Goal: Information Seeking & Learning: Learn about a topic

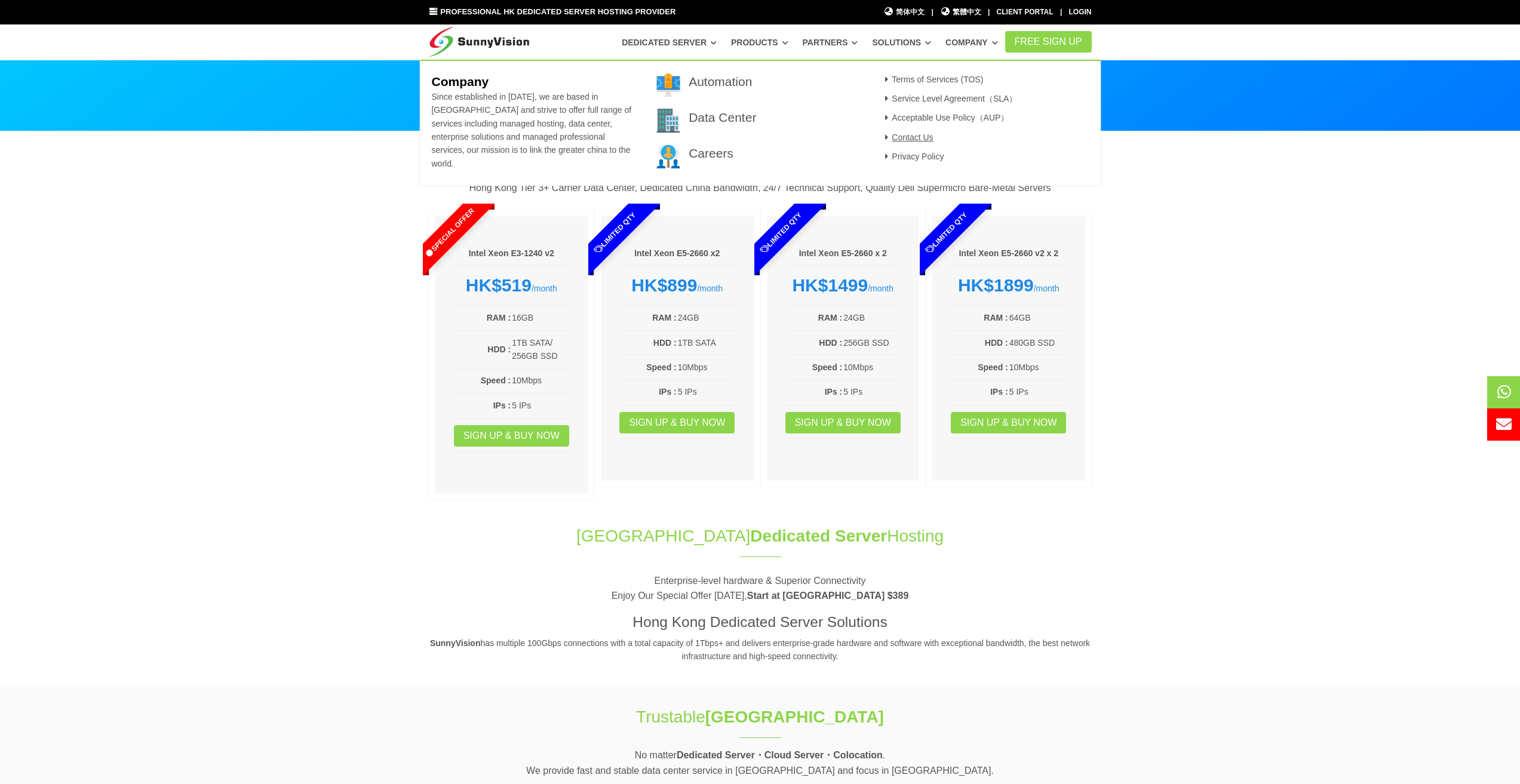
click at [923, 135] on link "Contact Us" at bounding box center [908, 138] width 52 height 10
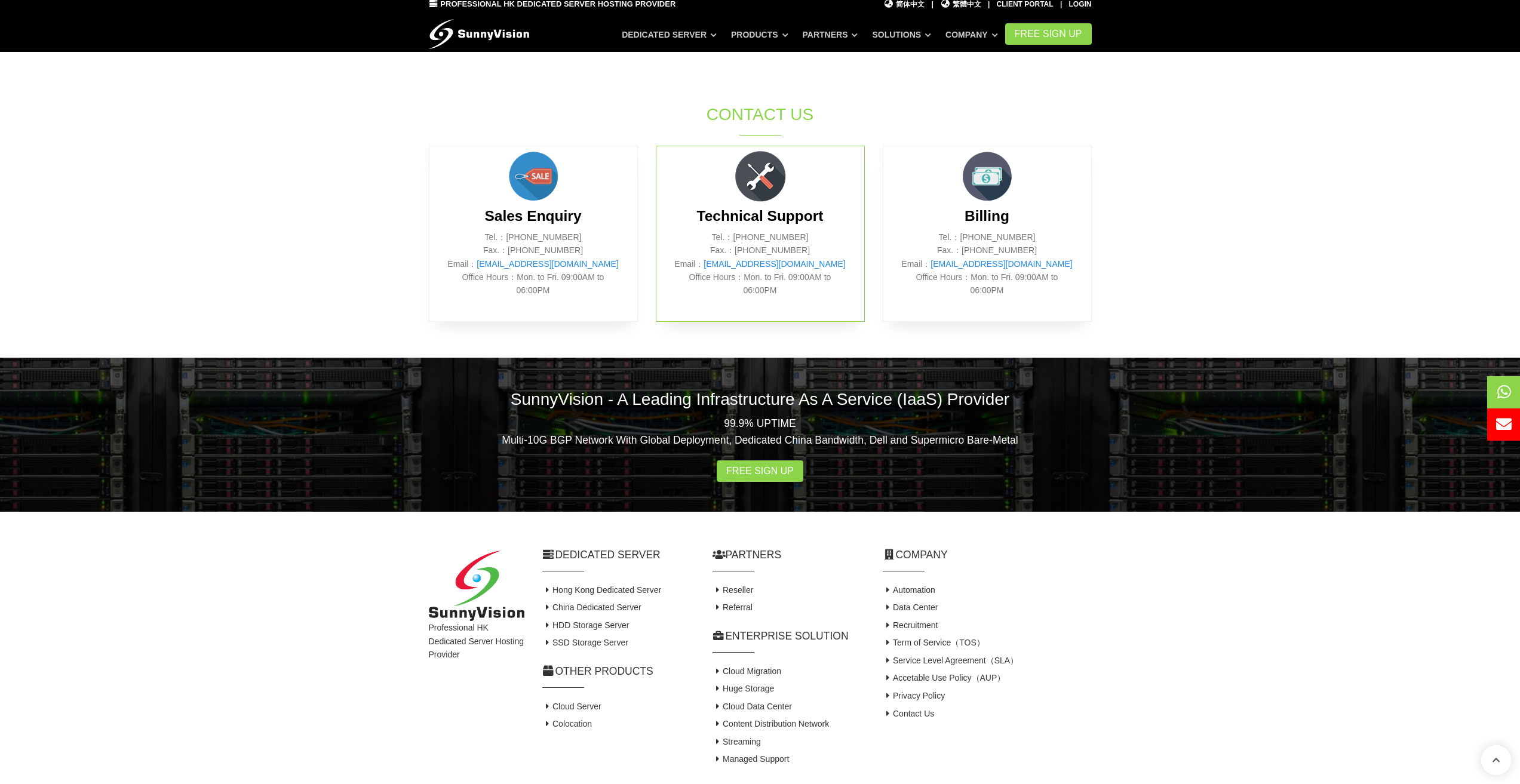
scroll to position [478, 0]
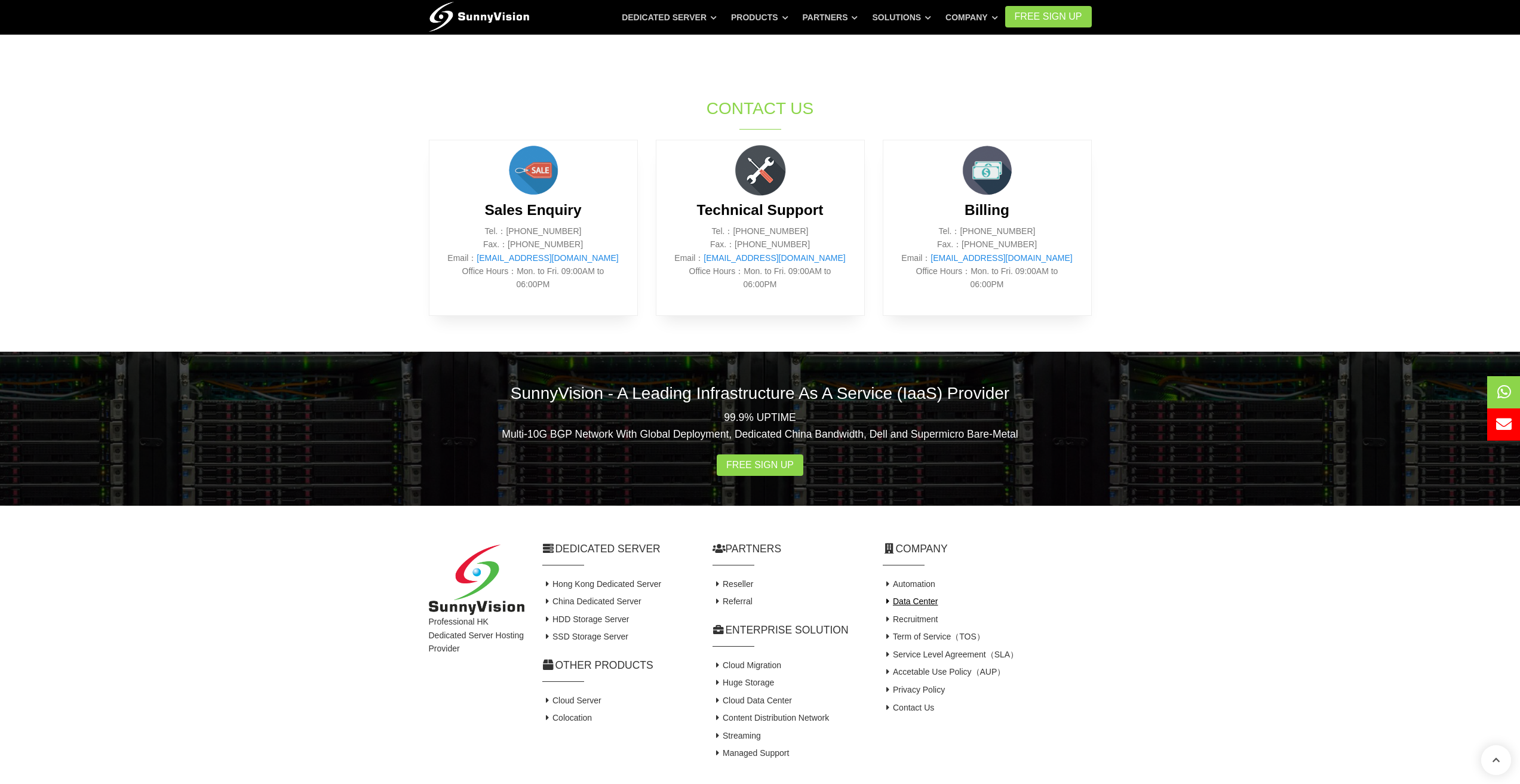
click at [926, 605] on link "Data Center" at bounding box center [910, 602] width 56 height 10
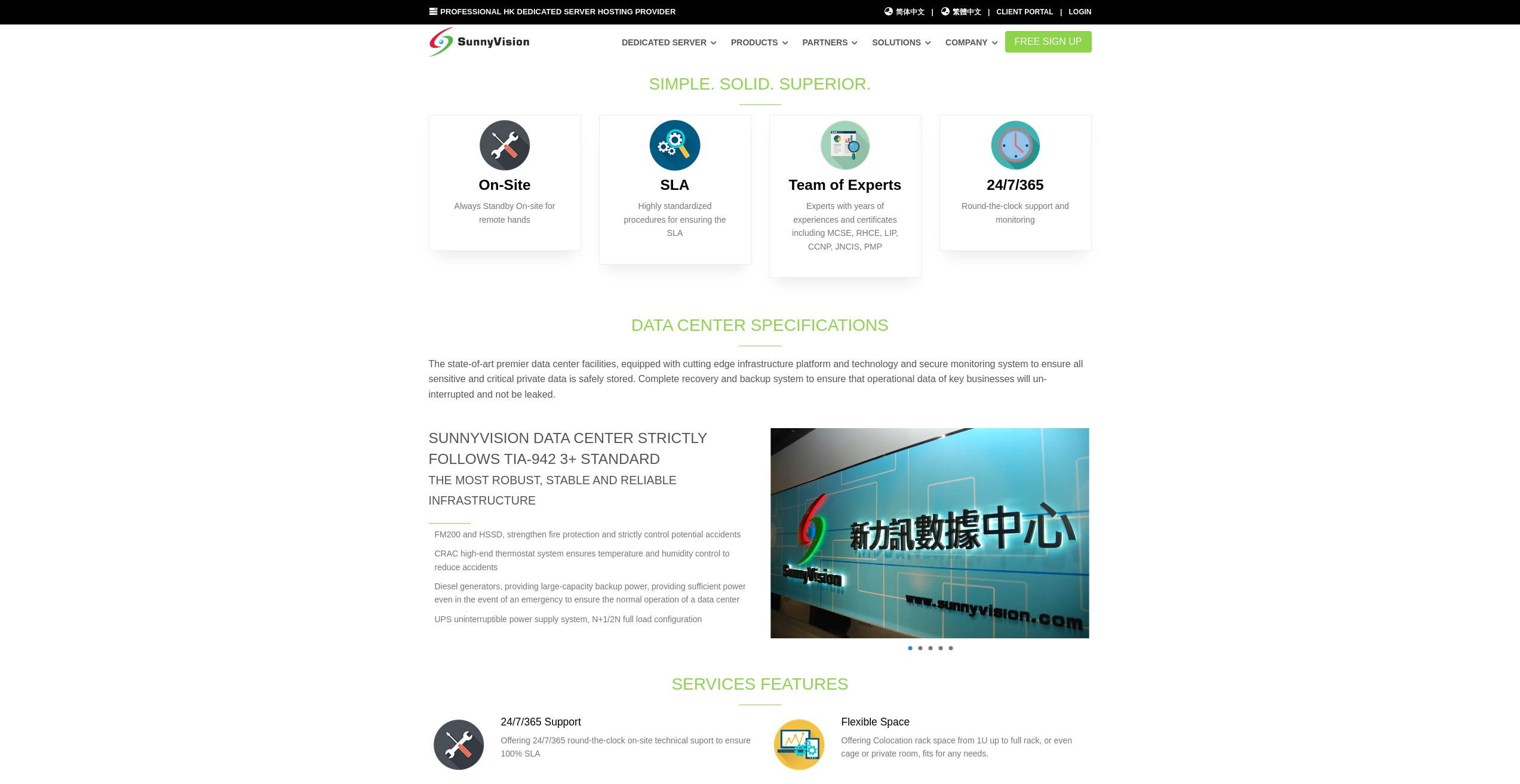
scroll to position [239, 0]
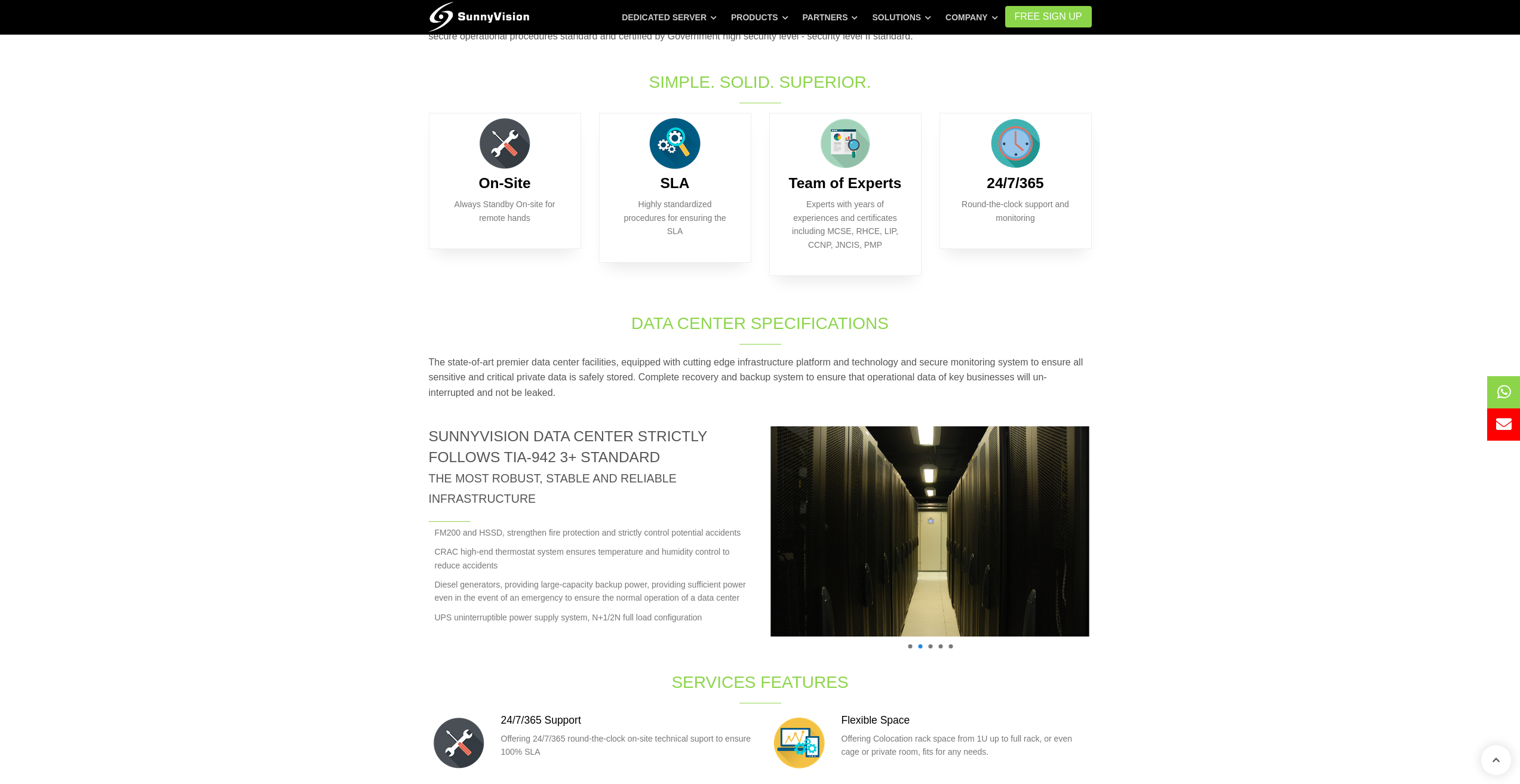
click at [949, 647] on span at bounding box center [951, 646] width 4 height 4
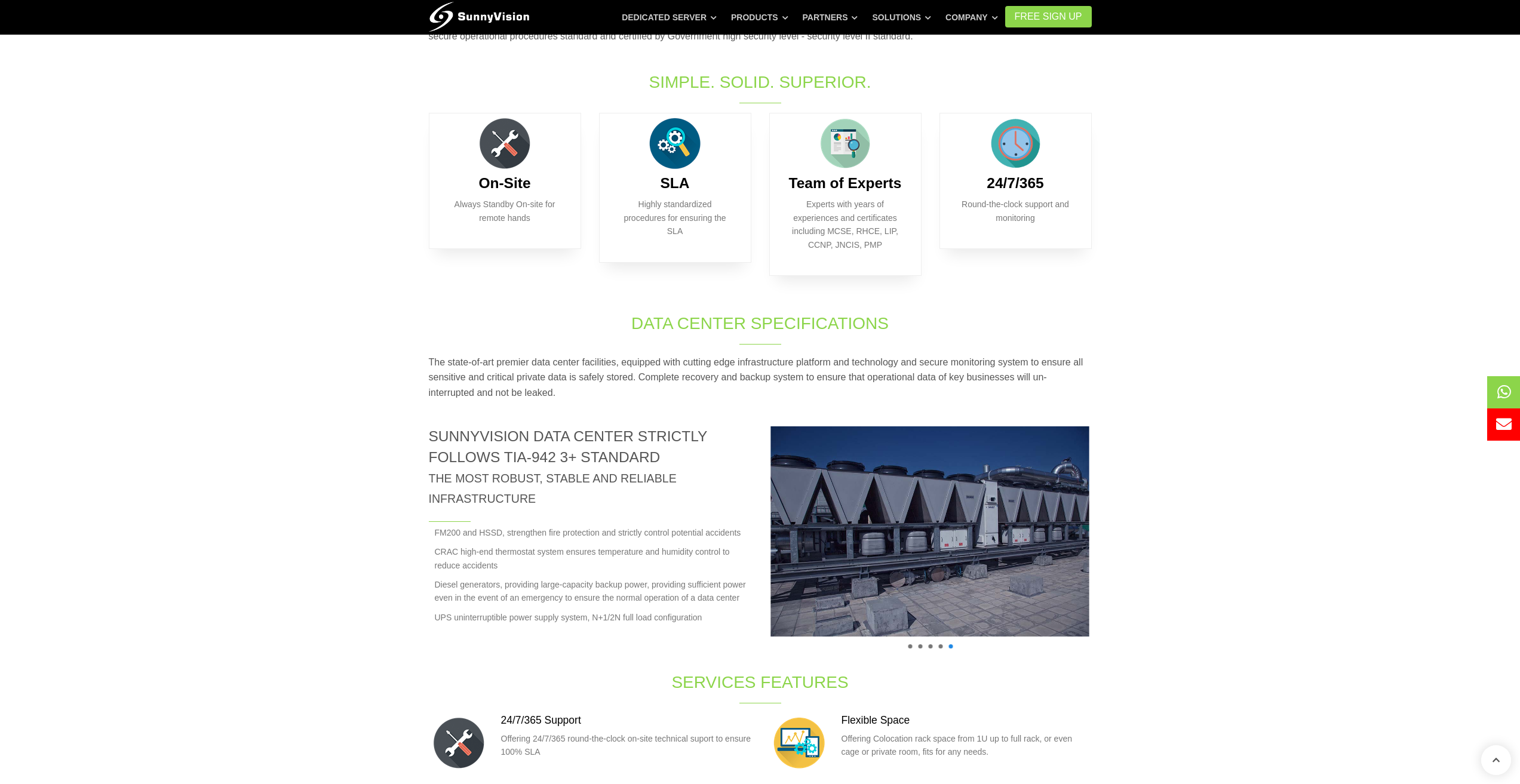
click at [944, 647] on ul at bounding box center [930, 646] width 51 height 4
click at [940, 647] on span at bounding box center [941, 646] width 4 height 4
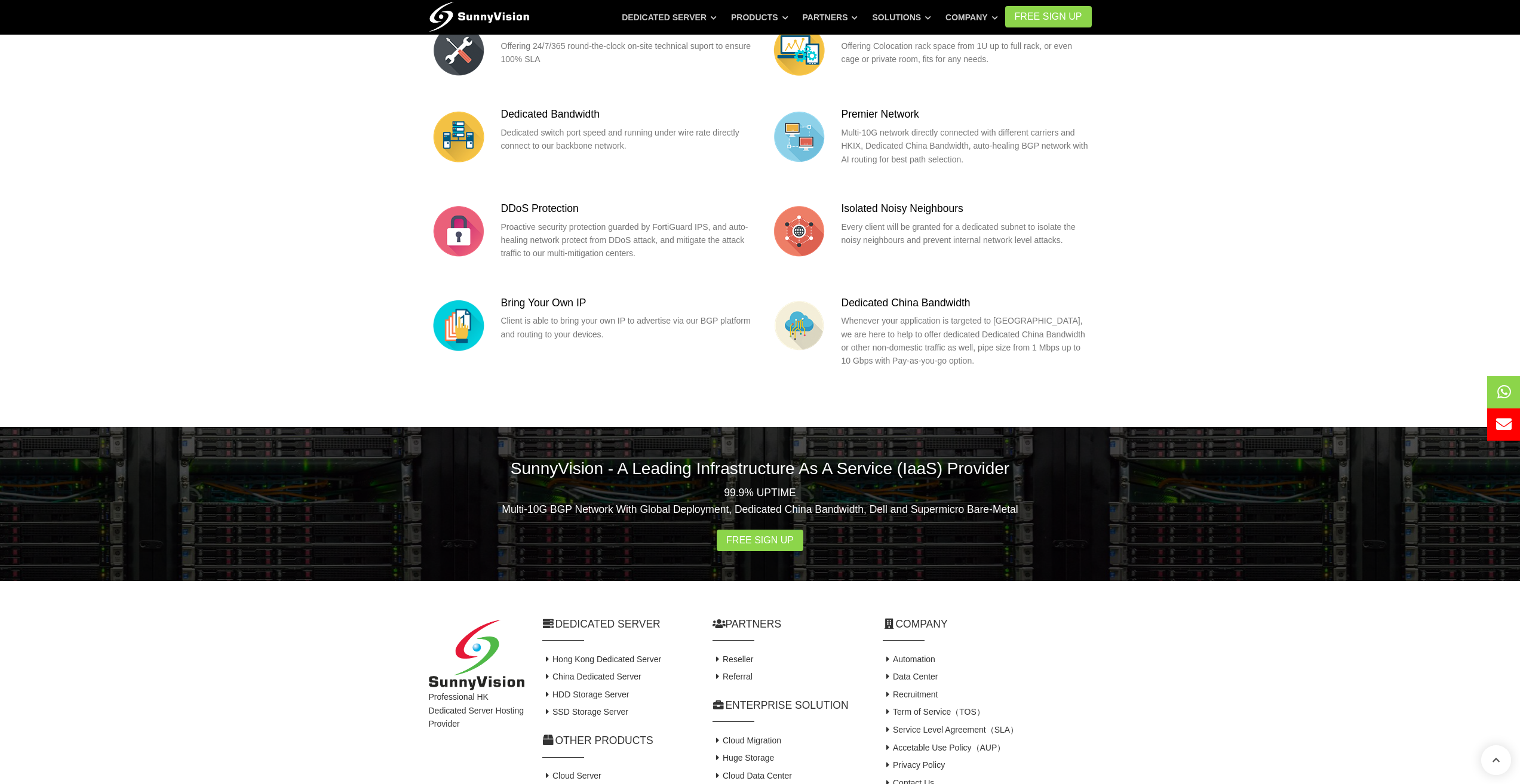
scroll to position [956, 0]
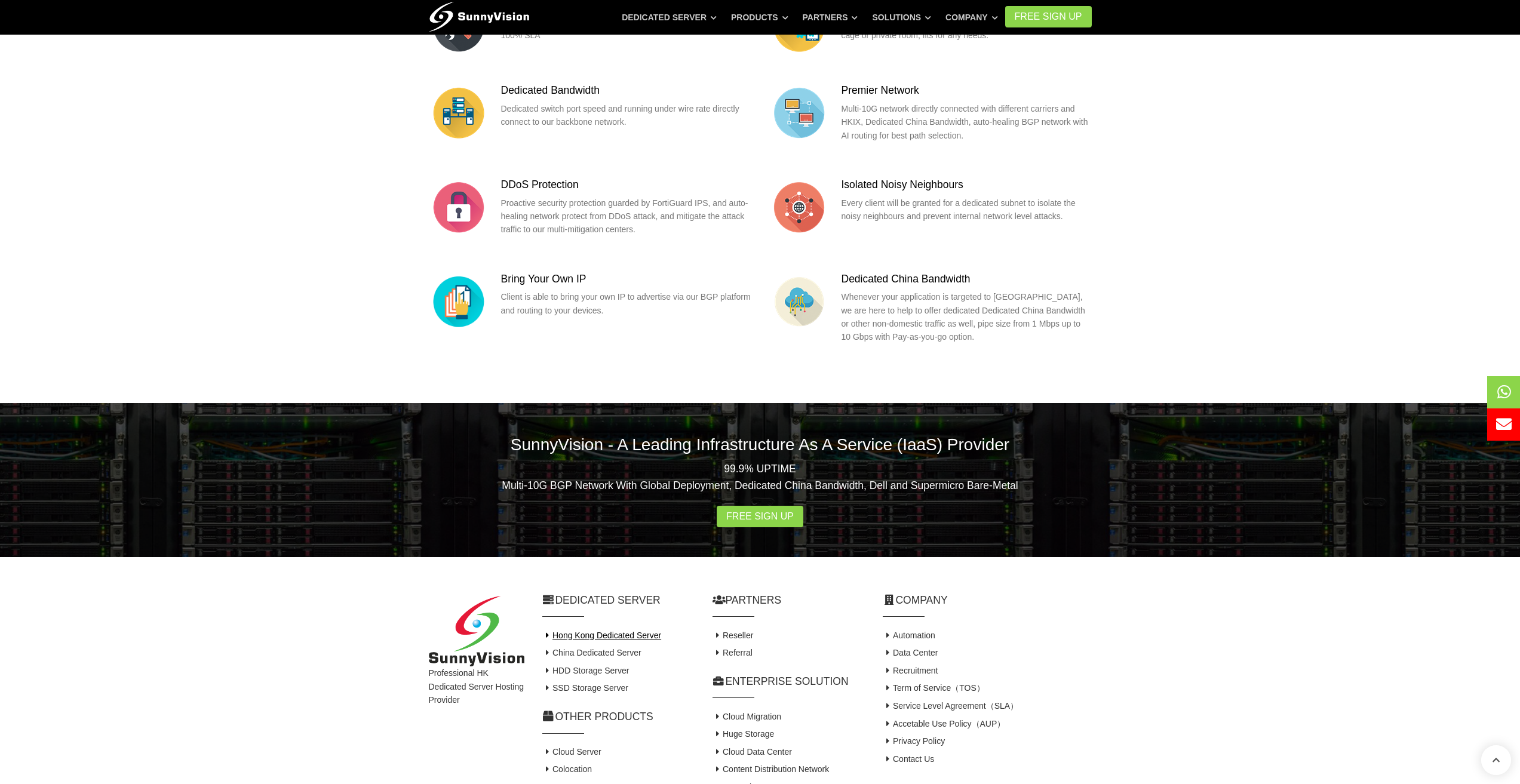
click at [633, 637] on link "Hong Kong Dedicated Server" at bounding box center [602, 636] width 119 height 10
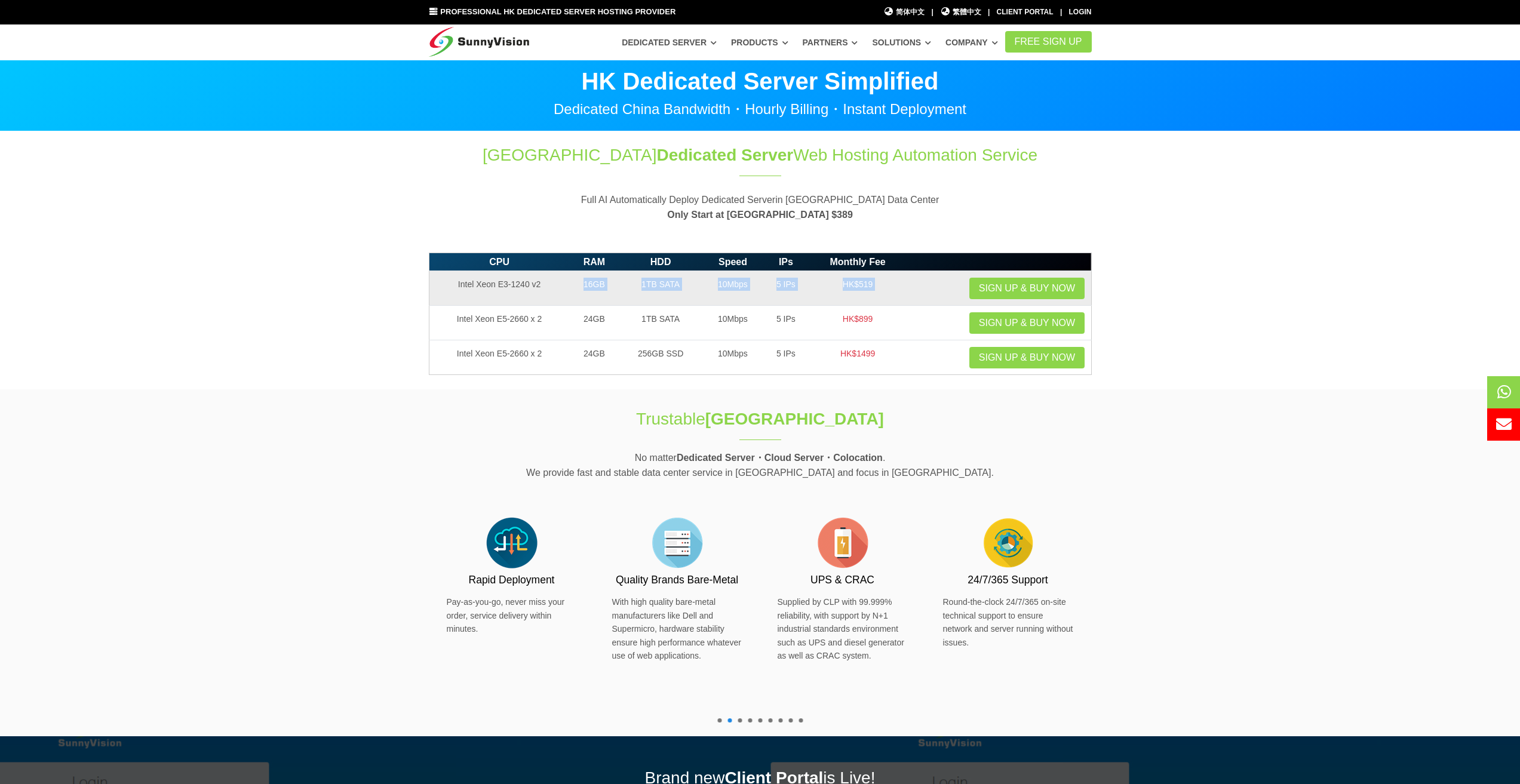
drag, startPoint x: 589, startPoint y: 285, endPoint x: 930, endPoint y: 287, distance: 341.0
click at [930, 287] on tr "Intel Xeon E3-1240 v2 16GB 1TB SATA 10Mbps 5 IPs HK$519 Sign up & Buy Now" at bounding box center [760, 288] width 663 height 35
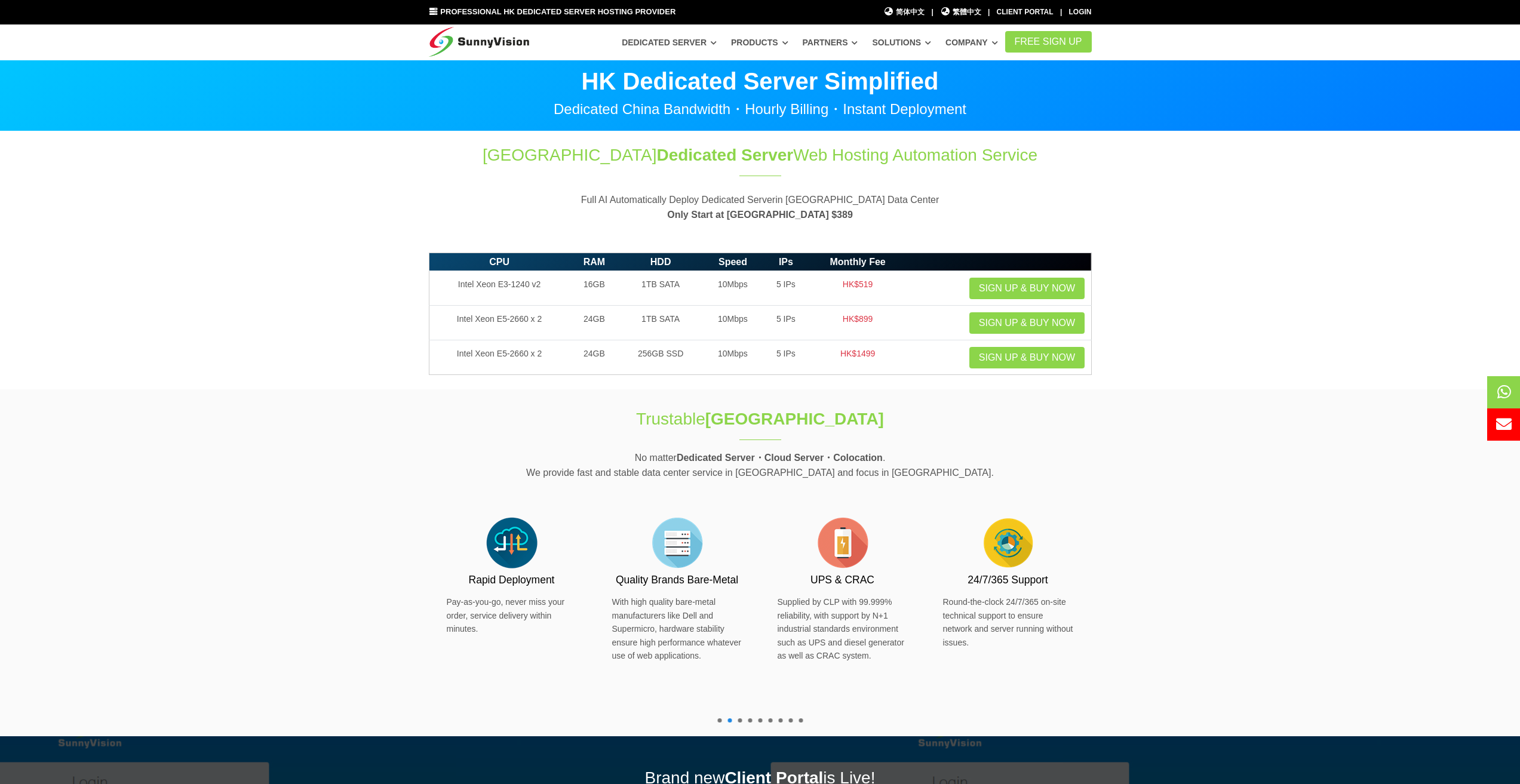
click at [915, 239] on section "Hong Kong Dedicated Server Web Hosting Automation Service Full AI Automatically…" at bounding box center [760, 189] width 1520 height 115
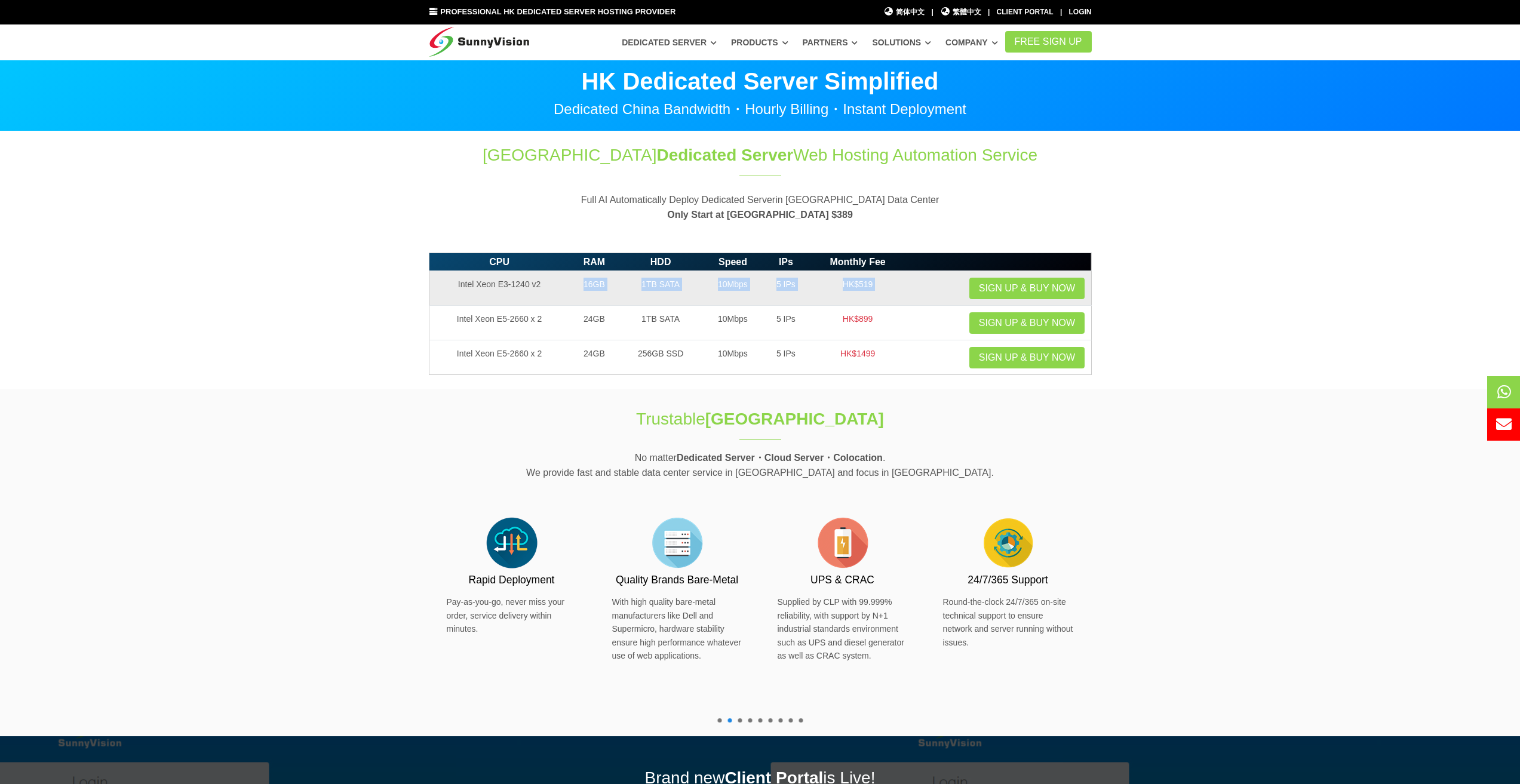
drag, startPoint x: 910, startPoint y: 294, endPoint x: 574, endPoint y: 296, distance: 336.0
click at [574, 296] on tr "Intel Xeon E3-1240 v2 16GB 1TB SATA 10Mbps 5 IPs HK$519 Sign up & Buy Now" at bounding box center [760, 288] width 663 height 35
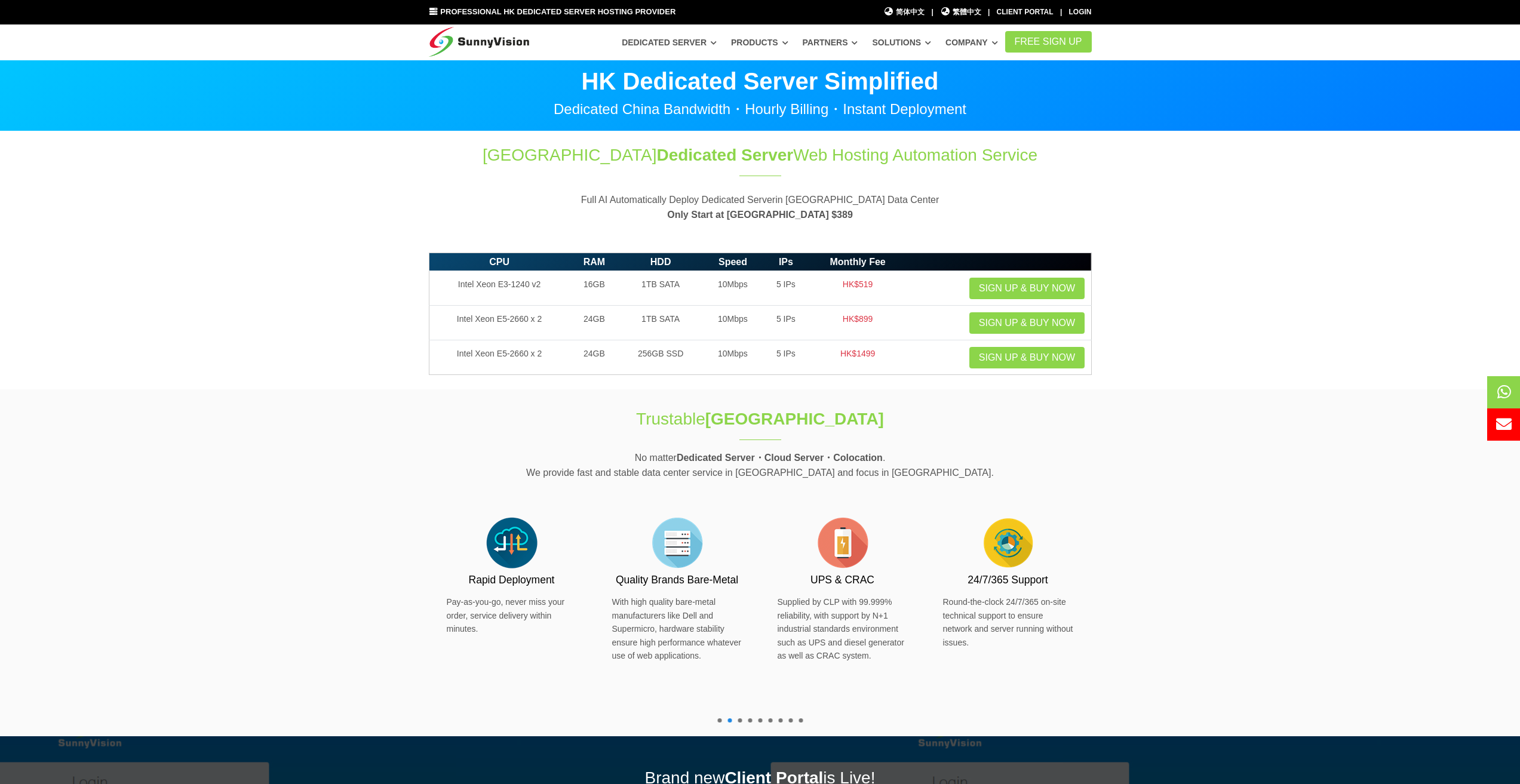
click at [577, 229] on section "Hong Kong Dedicated Server Web Hosting Automation Service Full AI Automatically…" at bounding box center [760, 189] width 1520 height 115
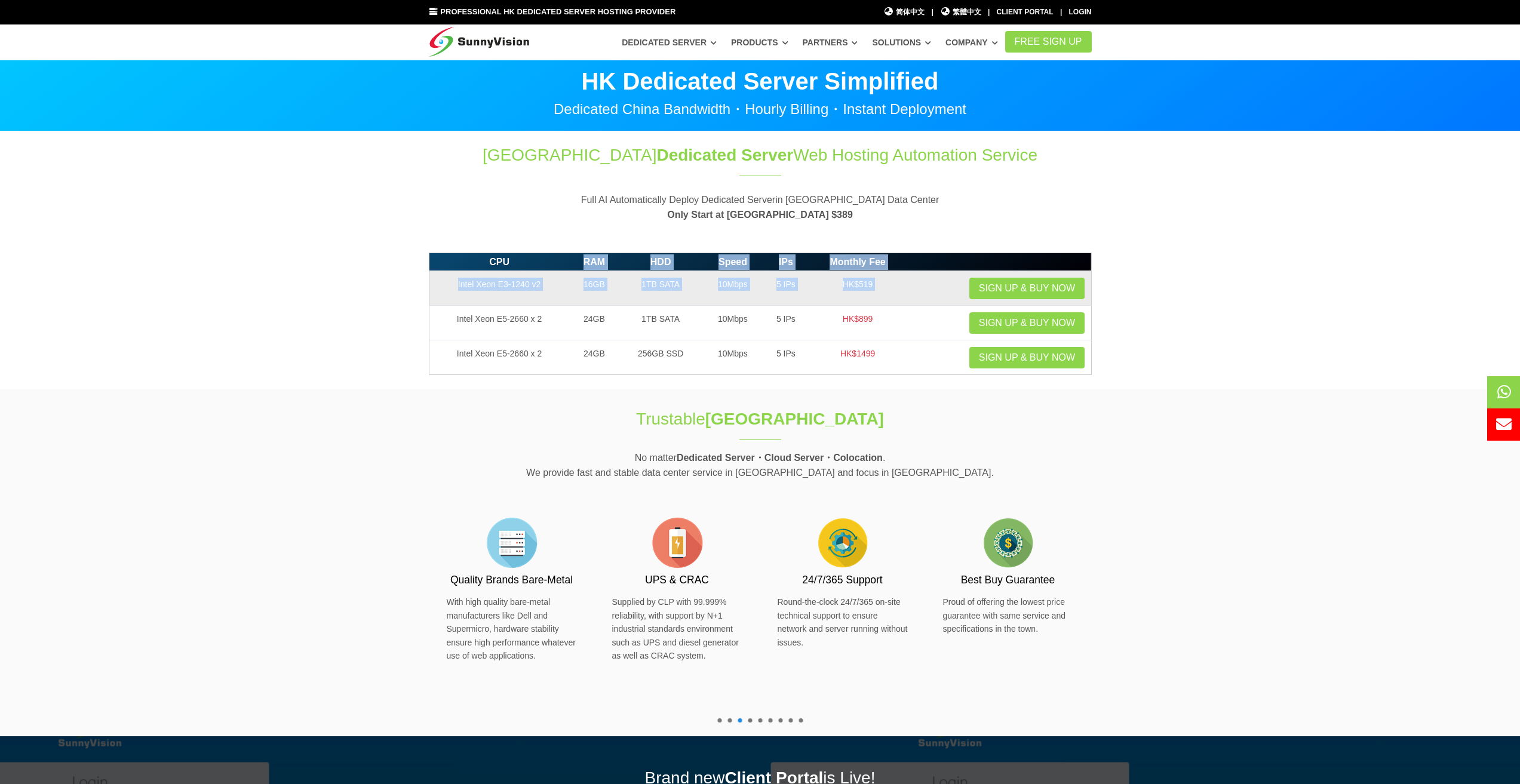
drag, startPoint x: 581, startPoint y: 271, endPoint x: 927, endPoint y: 287, distance: 346.4
click at [927, 287] on table "CPU RAM HDD Speed IPs Monthly Fee Intel Xeon E3-1240 v2 16GB 1TB SATA 10Mbps 5 …" at bounding box center [760, 314] width 663 height 123
click at [927, 287] on td "Sign up & Buy Now" at bounding box center [999, 288] width 184 height 35
drag, startPoint x: 845, startPoint y: 285, endPoint x: 571, endPoint y: 293, distance: 274.1
click at [571, 293] on tr "Intel Xeon E3-1240 v2 16GB 1TB SATA 10Mbps 5 IPs HK$519 Sign up & Buy Now" at bounding box center [760, 288] width 663 height 35
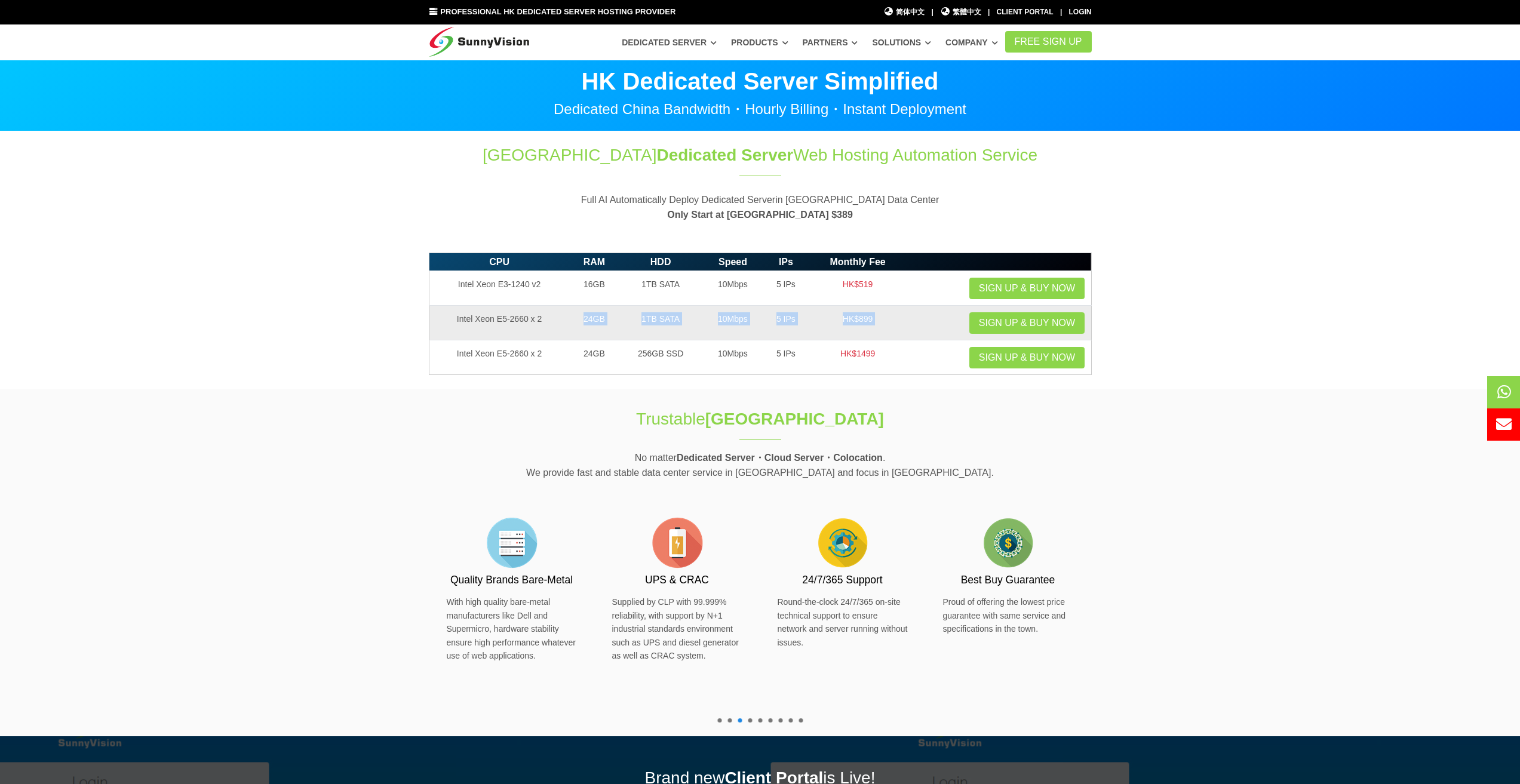
drag, startPoint x: 571, startPoint y: 323, endPoint x: 927, endPoint y: 319, distance: 356.0
click at [927, 319] on tr "Intel Xeon E5-2660 x 2 24GB 1TB SATA 10Mbps 5 IPs HK$899 Sign up & Buy Now" at bounding box center [760, 323] width 663 height 35
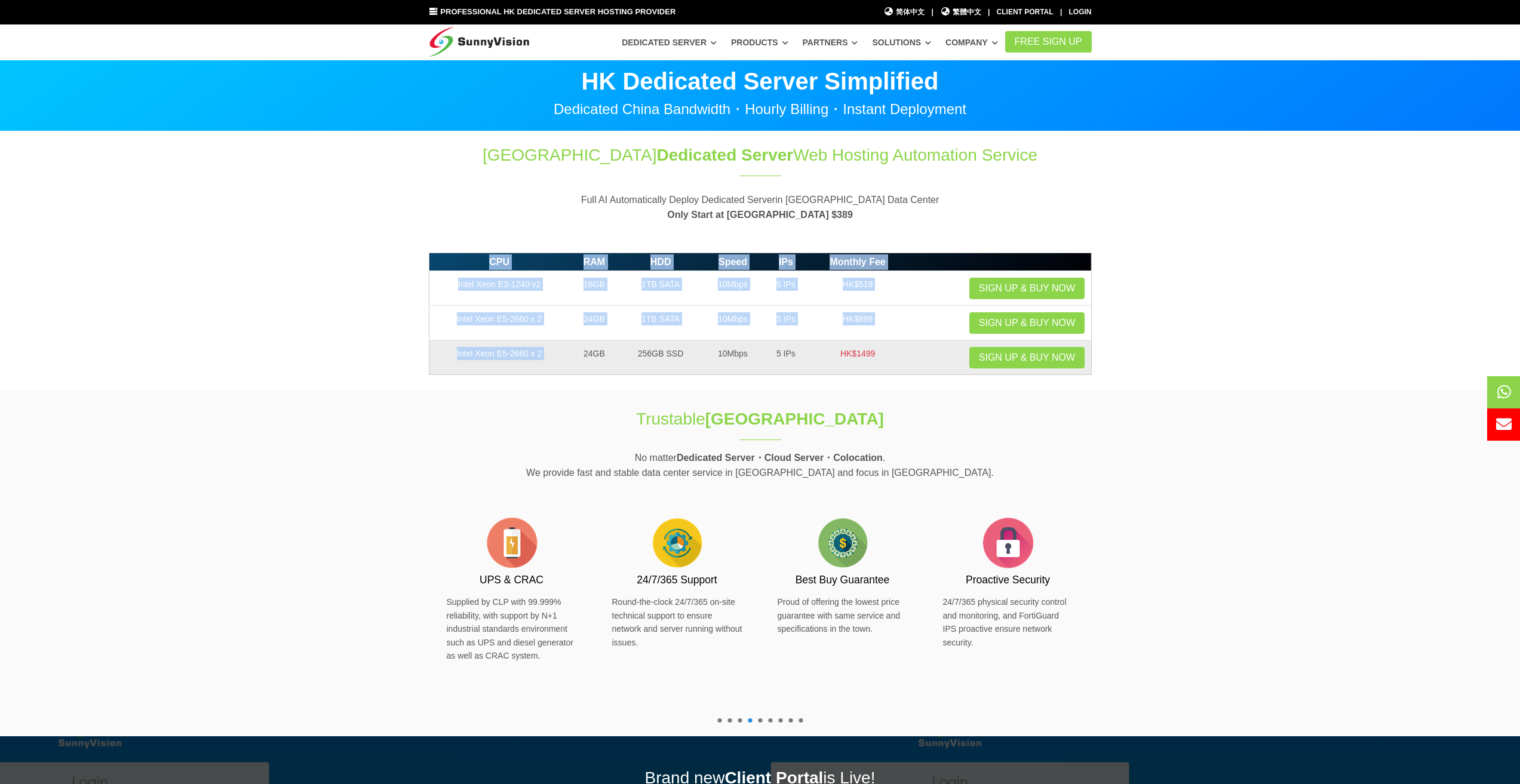
drag, startPoint x: 823, startPoint y: 361, endPoint x: 583, endPoint y: 364, distance: 240.0
click at [583, 364] on tr "Intel Xeon E5-2660 x 2 24GB 256GB SSD 10Mbps 5 IPs HK$1499 Sign up & Buy Now" at bounding box center [760, 357] width 663 height 35
click at [583, 364] on td "24GB" at bounding box center [595, 357] width 49 height 35
drag, startPoint x: 588, startPoint y: 352, endPoint x: 913, endPoint y: 350, distance: 325.0
click at [913, 350] on tr "Intel Xeon E5-2660 x 2 24GB 256GB SSD 10Mbps 5 IPs HK$1499 Sign up & Buy Now" at bounding box center [760, 357] width 663 height 35
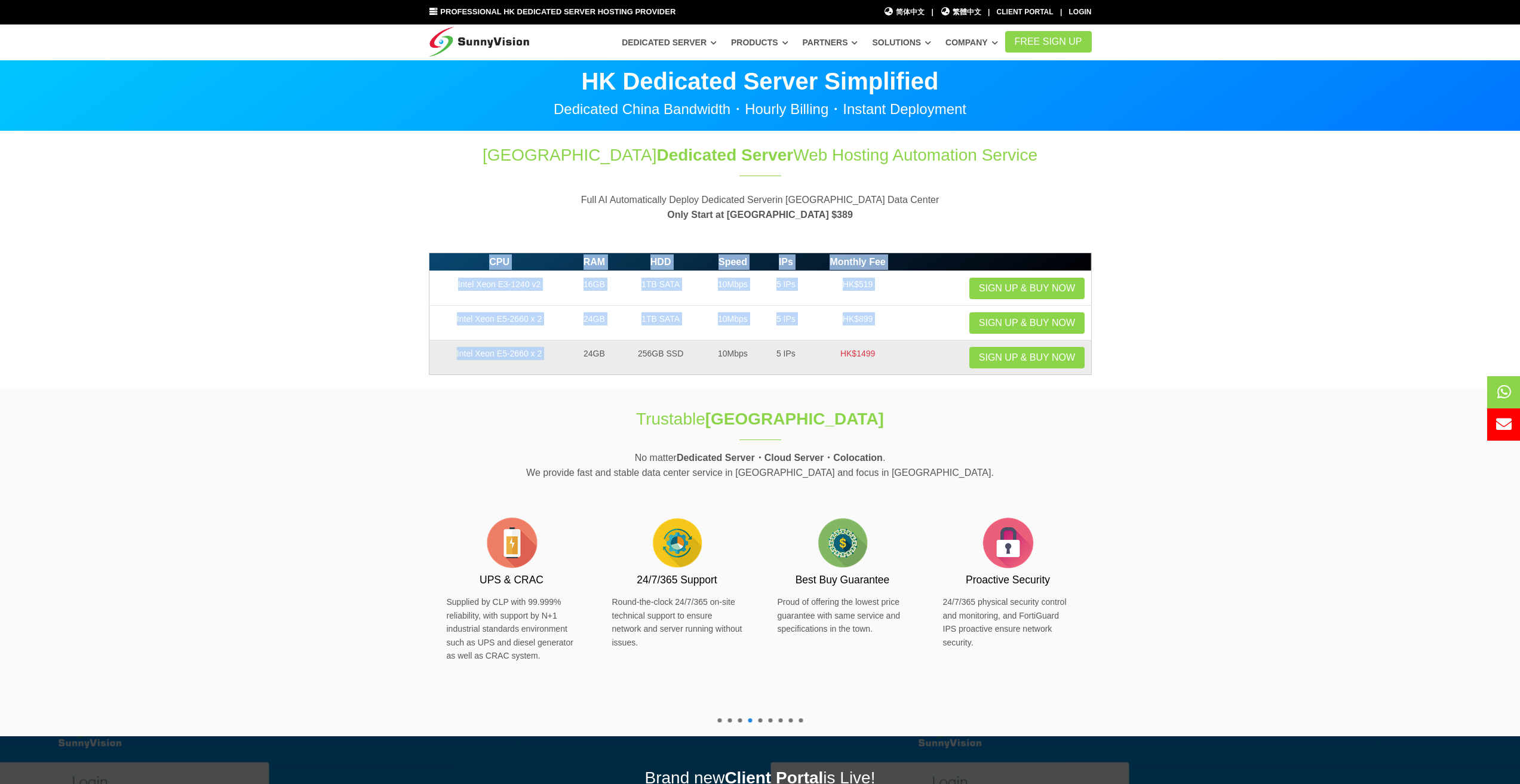
click at [913, 350] on td "Sign up & Buy Now" at bounding box center [999, 357] width 184 height 35
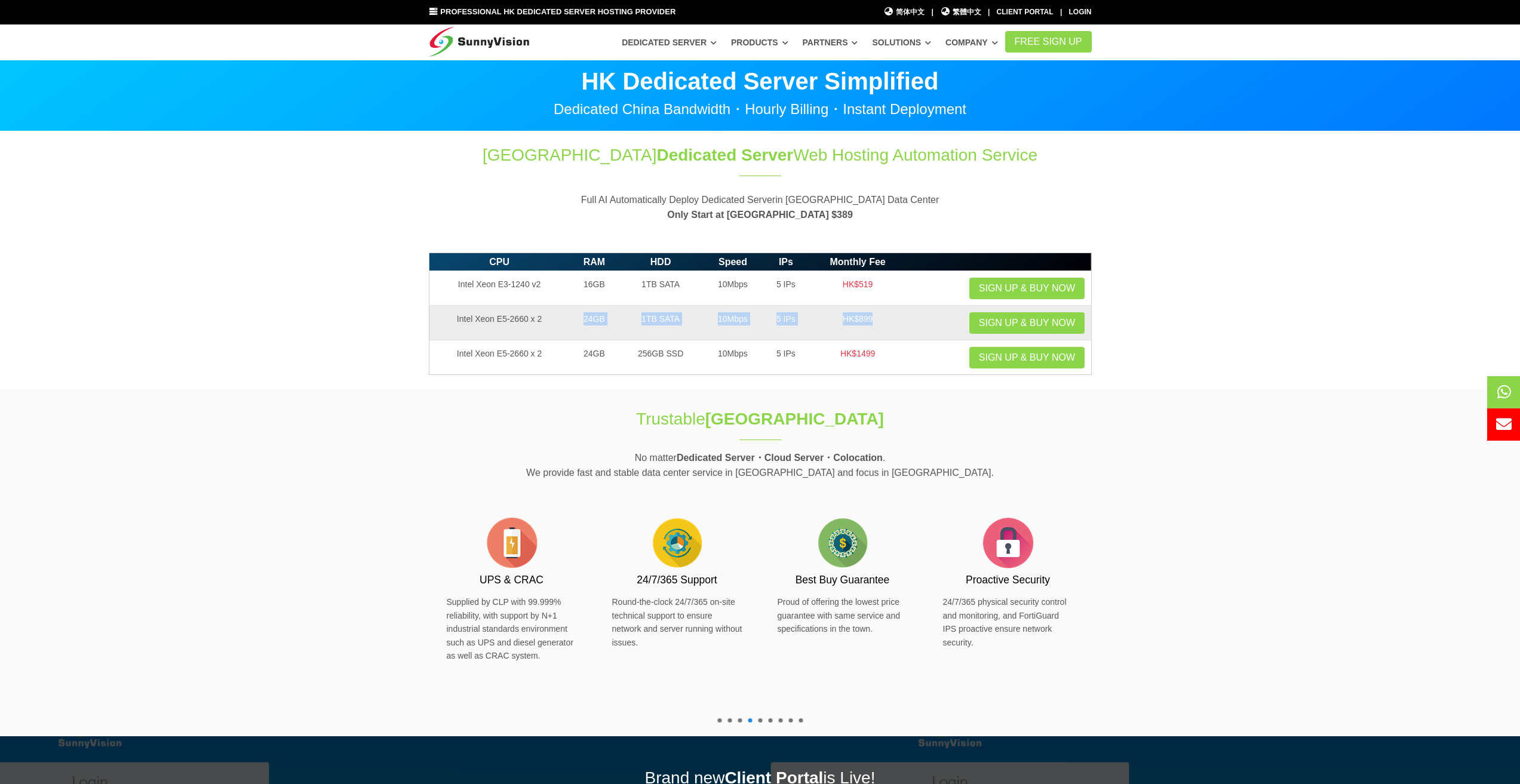
drag, startPoint x: 907, startPoint y: 328, endPoint x: 557, endPoint y: 327, distance: 350.0
click at [557, 327] on tr "Intel Xeon E5-2660 x 2 24GB 1TB SATA 10Mbps 5 IPs HK$899 Sign up & Buy Now" at bounding box center [760, 323] width 663 height 35
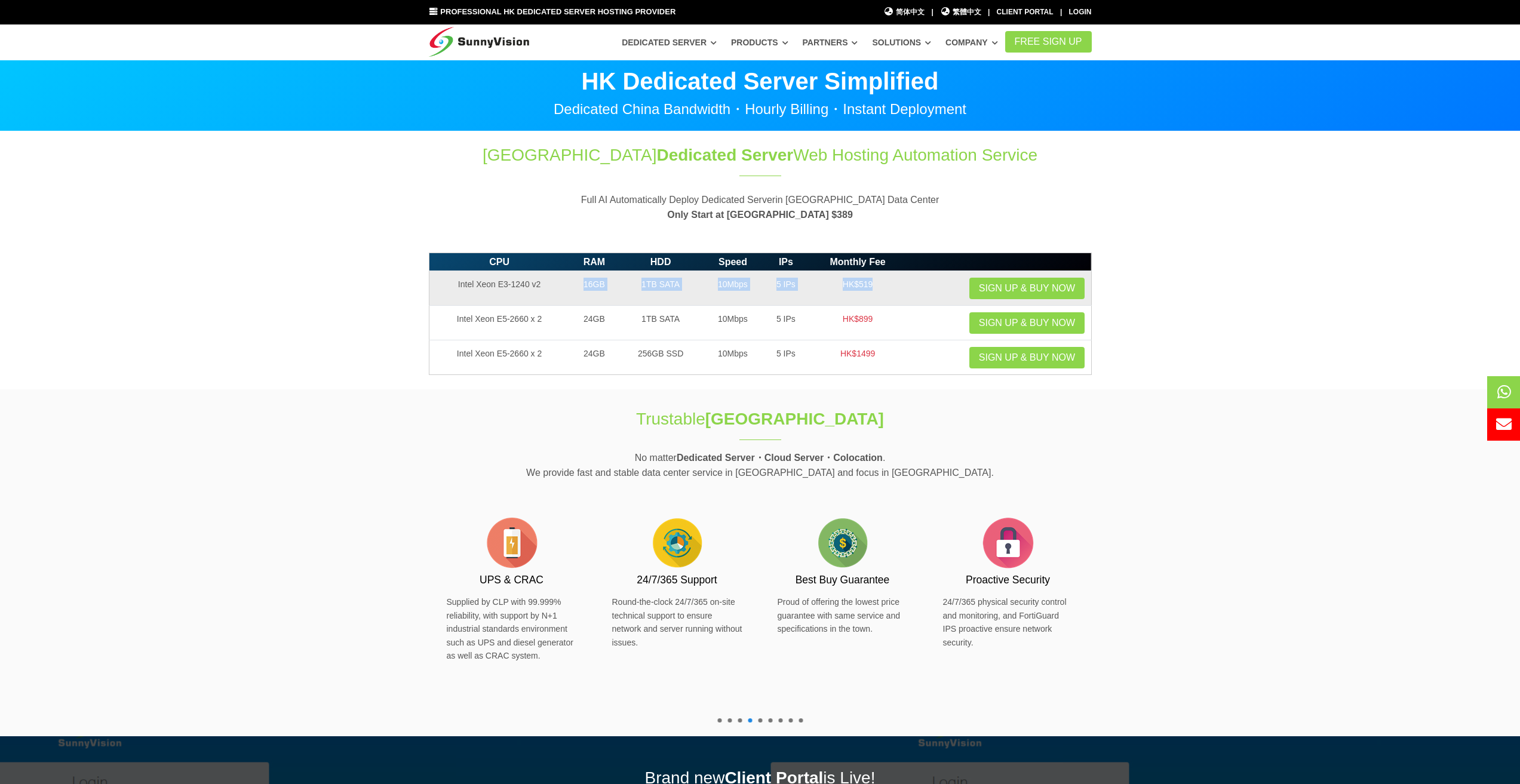
drag, startPoint x: 559, startPoint y: 295, endPoint x: 898, endPoint y: 295, distance: 339.0
click at [898, 295] on tr "Intel Xeon E3-1240 v2 16GB 1TB SATA 10Mbps 5 IPs HK$519 Sign up & Buy Now" at bounding box center [760, 288] width 663 height 35
click at [898, 295] on td "HK$519" at bounding box center [857, 288] width 98 height 35
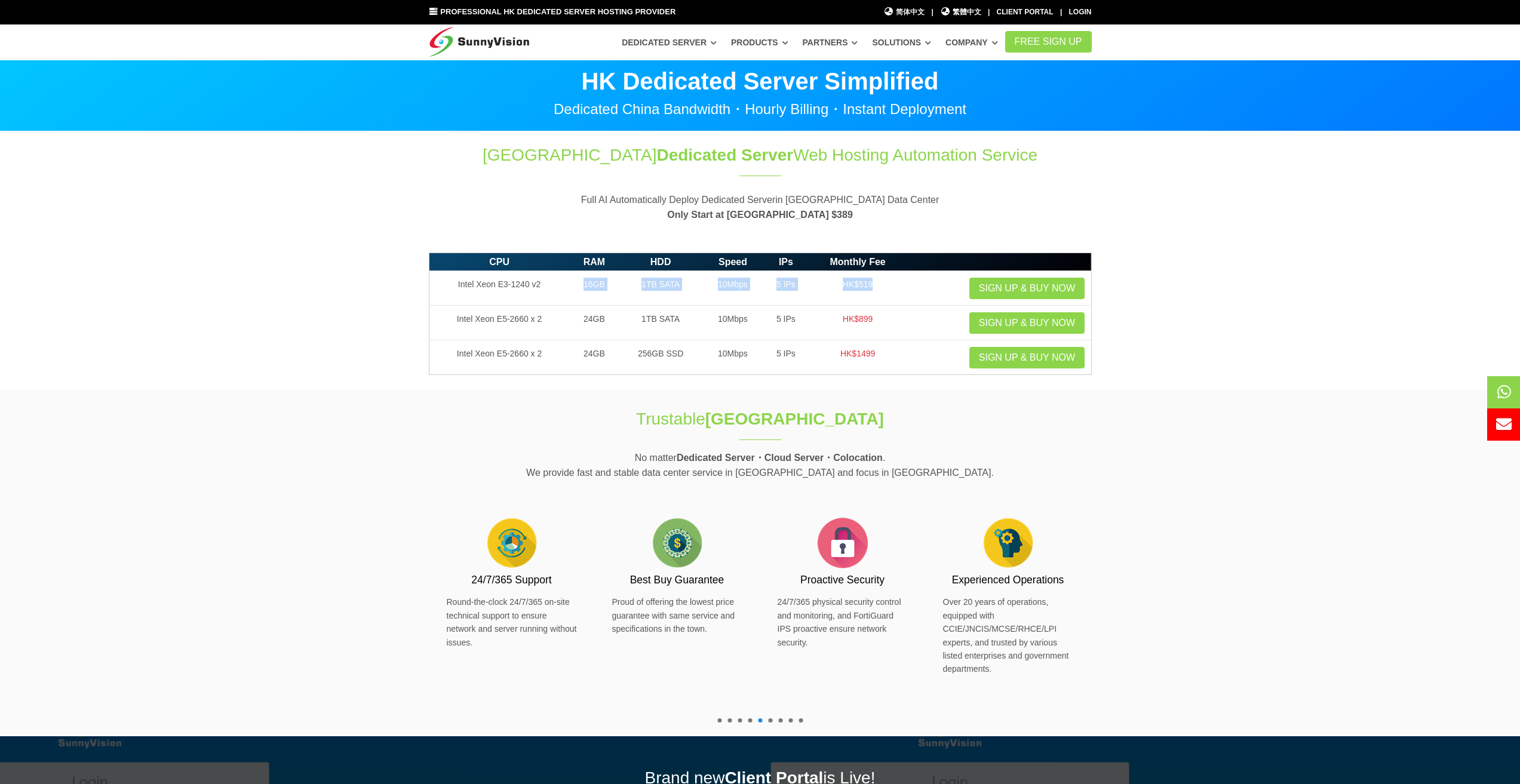
drag, startPoint x: 853, startPoint y: 199, endPoint x: 510, endPoint y: 177, distance: 343.7
click at [510, 179] on header "Hong Kong Dedicated Server Web Hosting Automation Service Full AI Automatically…" at bounding box center [760, 183] width 663 height 79
drag, startPoint x: 540, startPoint y: 149, endPoint x: 1078, endPoint y: 155, distance: 538.0
click at [1078, 155] on h1 "Hong Kong Dedicated Server Web Hosting Automation Service" at bounding box center [760, 155] width 663 height 23
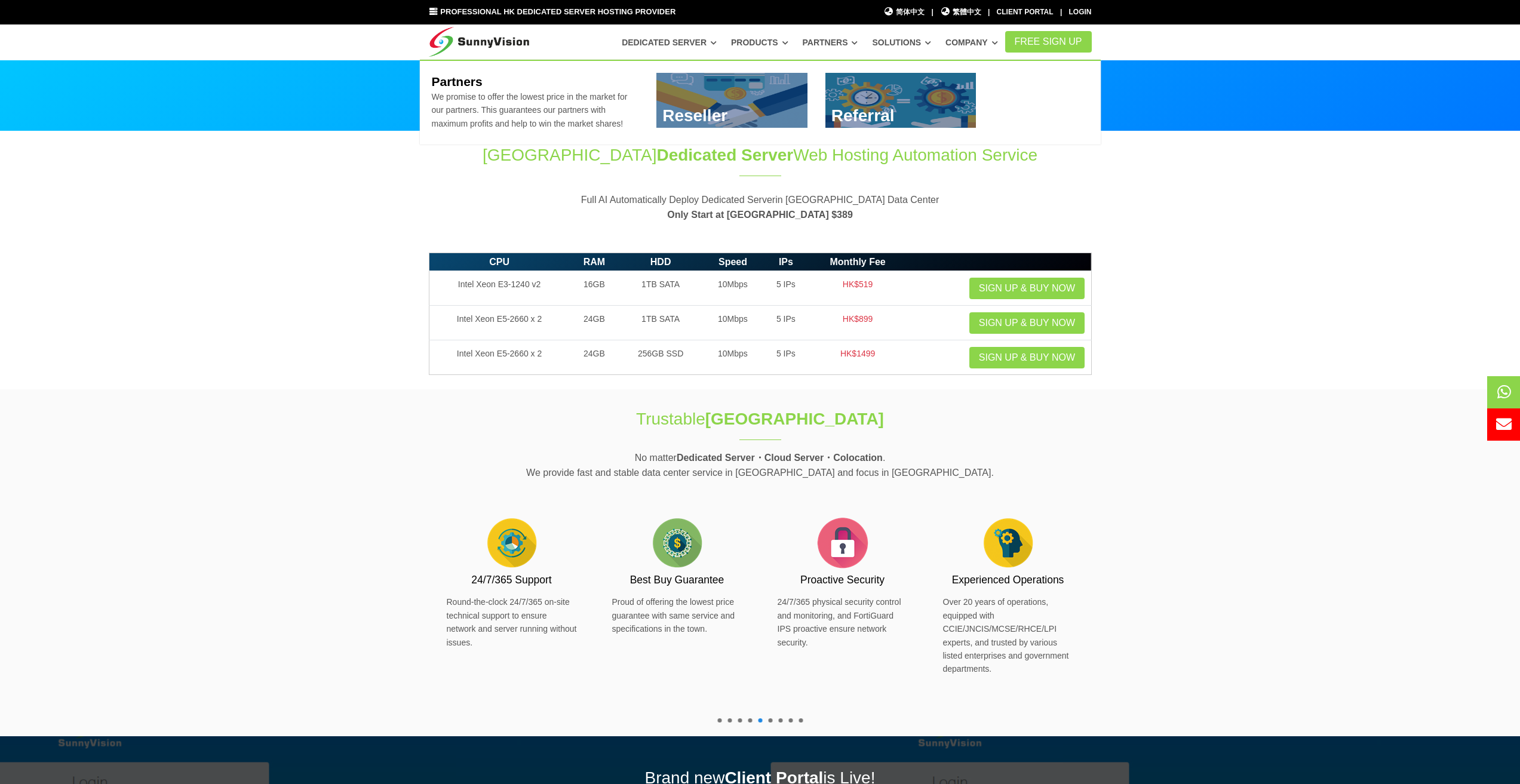
click at [858, 37] on link "Partners" at bounding box center [831, 42] width 56 height 21
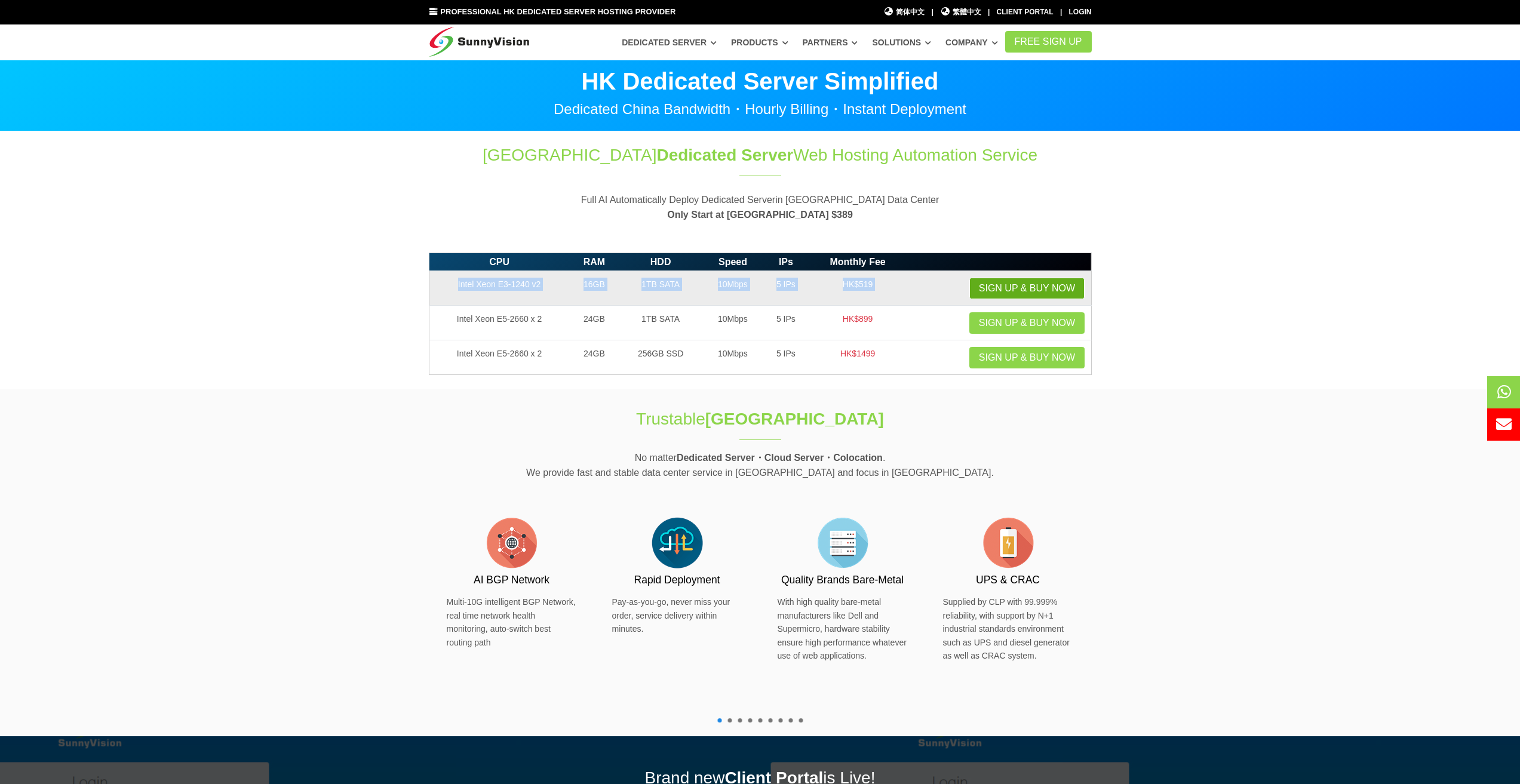
drag, startPoint x: 447, startPoint y: 285, endPoint x: 978, endPoint y: 285, distance: 531.0
click at [978, 285] on tr "Intel Xeon E3-1240 v2 16GB 1TB SATA 10Mbps 5 IPs HK$519 Sign up & Buy Now" at bounding box center [760, 288] width 663 height 35
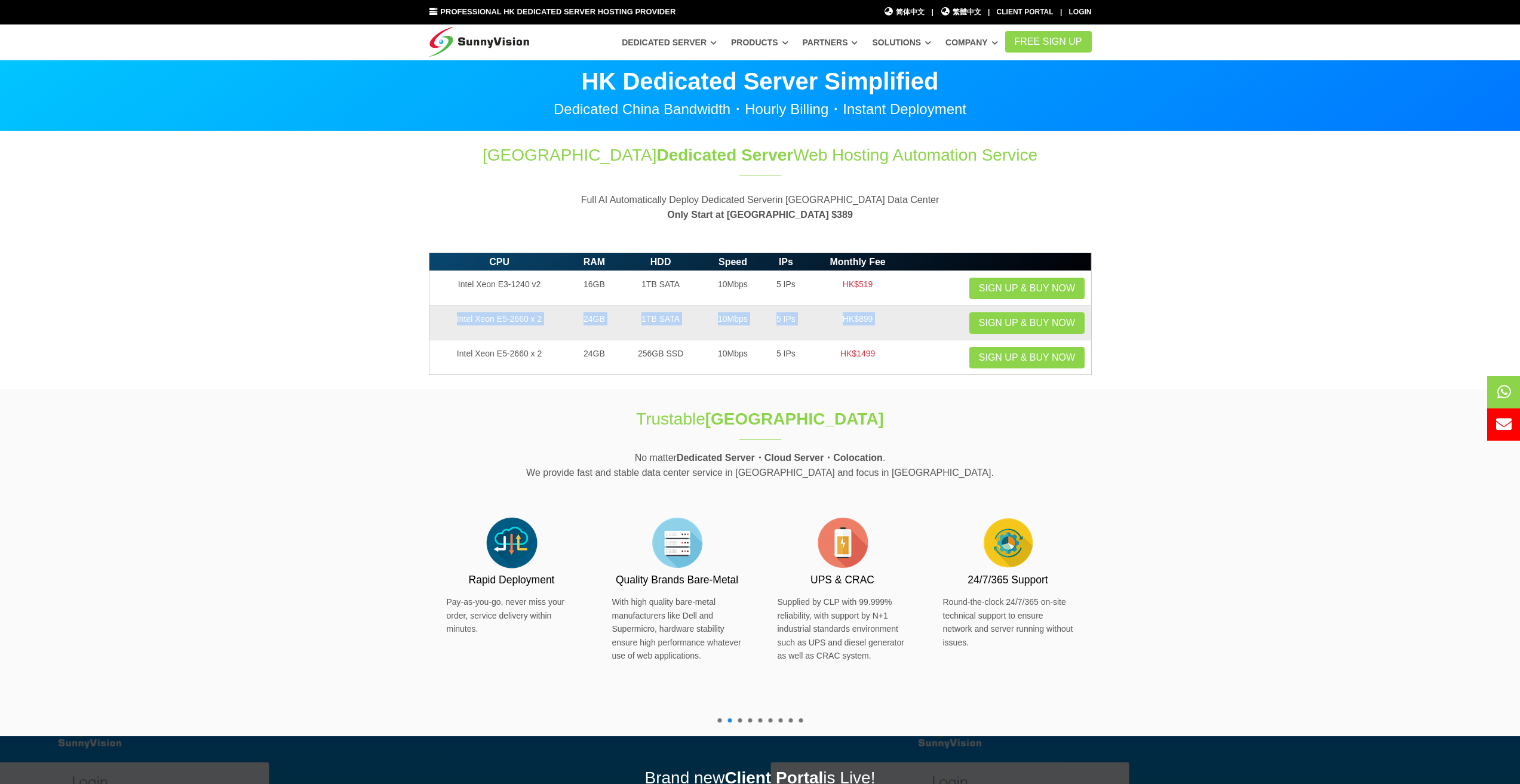
drag, startPoint x: 893, startPoint y: 323, endPoint x: 447, endPoint y: 331, distance: 446.1
click at [447, 331] on tr "Intel Xeon E5-2660 x 2 24GB 1TB SATA 10Mbps 5 IPs HK$899 Sign up & Buy Now" at bounding box center [760, 323] width 663 height 35
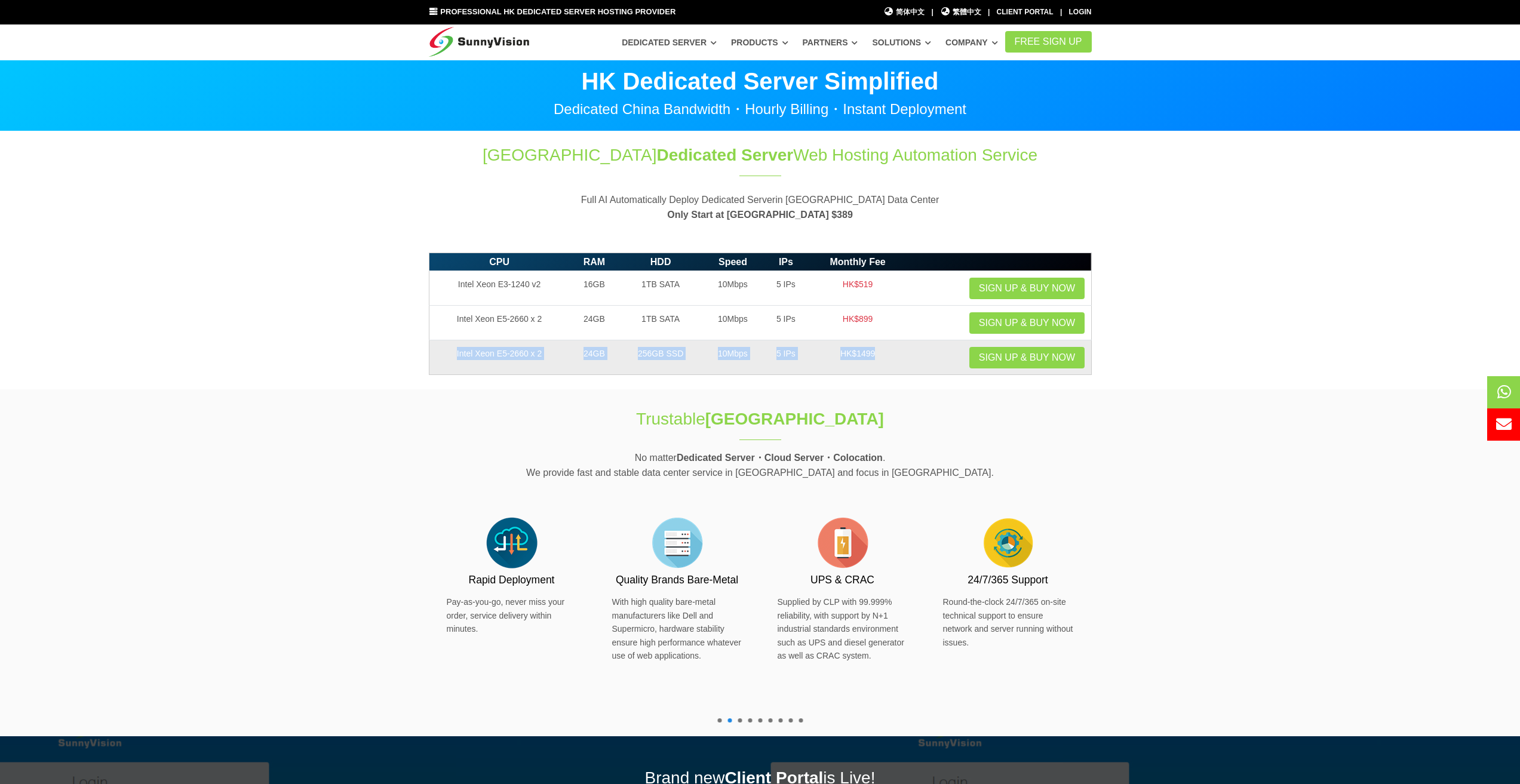
drag, startPoint x: 898, startPoint y: 354, endPoint x: 439, endPoint y: 350, distance: 459.0
click at [439, 350] on tr "Intel Xeon E5-2660 x 2 24GB 256GB SSD 10Mbps 5 IPs HK$1499 Sign up & Buy Now" at bounding box center [760, 357] width 663 height 35
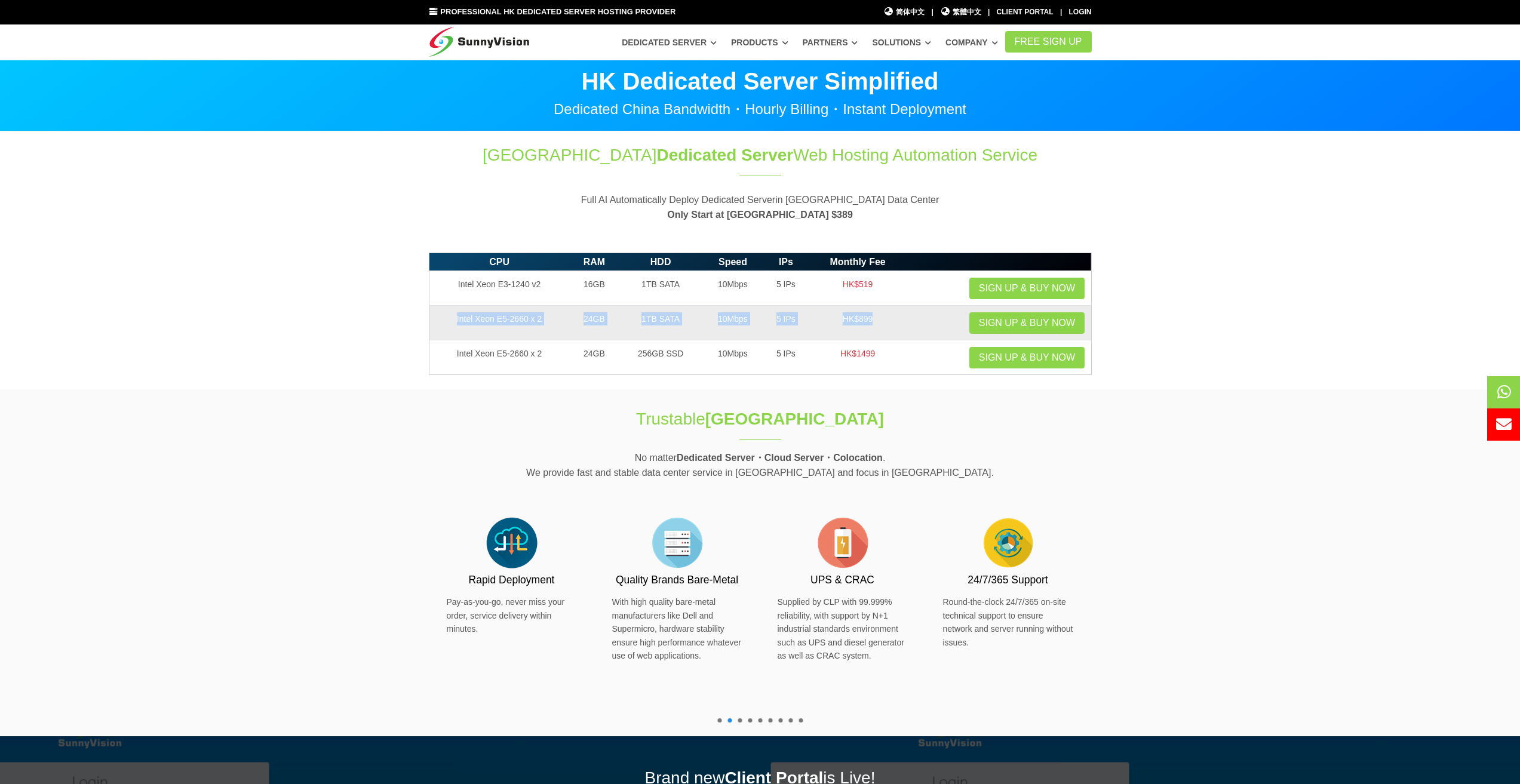
drag, startPoint x: 452, startPoint y: 327, endPoint x: 895, endPoint y: 314, distance: 443.2
click at [895, 314] on tr "Intel Xeon E5-2660 x 2 24GB 1TB SATA 10Mbps 5 IPs HK$899 Sign up & Buy Now" at bounding box center [760, 323] width 663 height 35
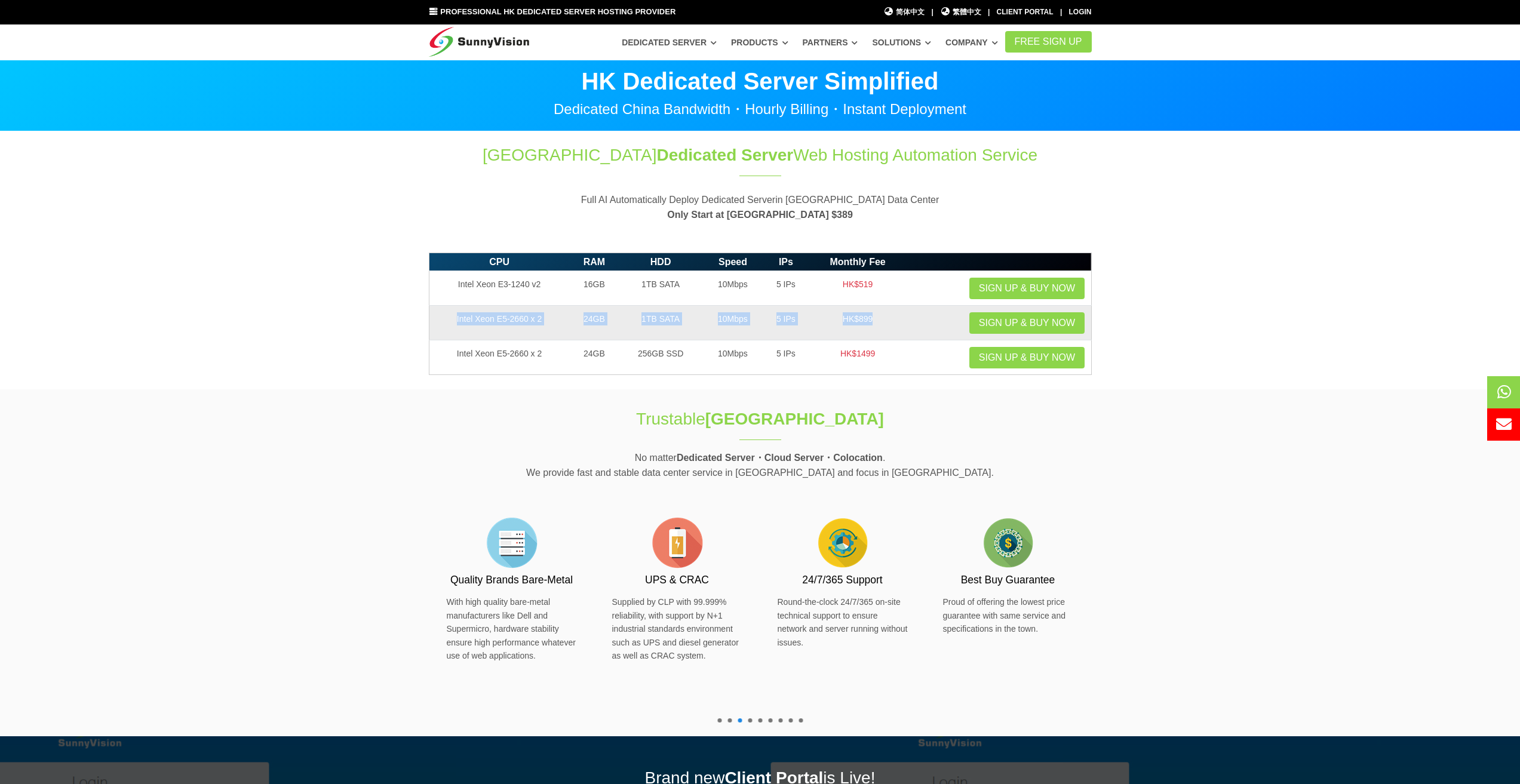
click at [895, 314] on td "HK$899" at bounding box center [857, 323] width 98 height 35
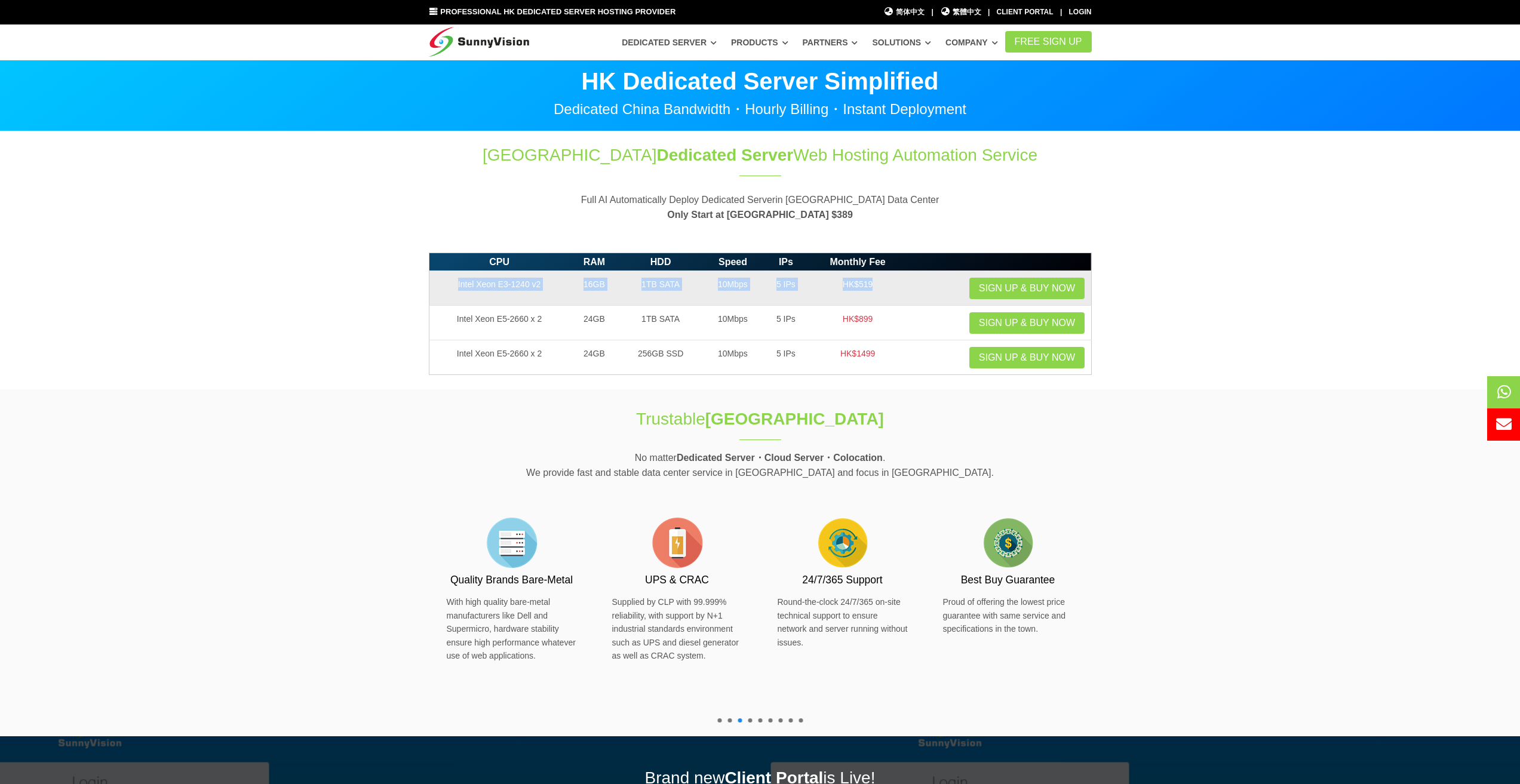
drag, startPoint x: 895, startPoint y: 294, endPoint x: 432, endPoint y: 280, distance: 463.2
click at [432, 280] on tr "Intel Xeon E3-1240 v2 16GB 1TB SATA 10Mbps 5 IPs HK$519 Sign up & Buy Now" at bounding box center [760, 288] width 663 height 35
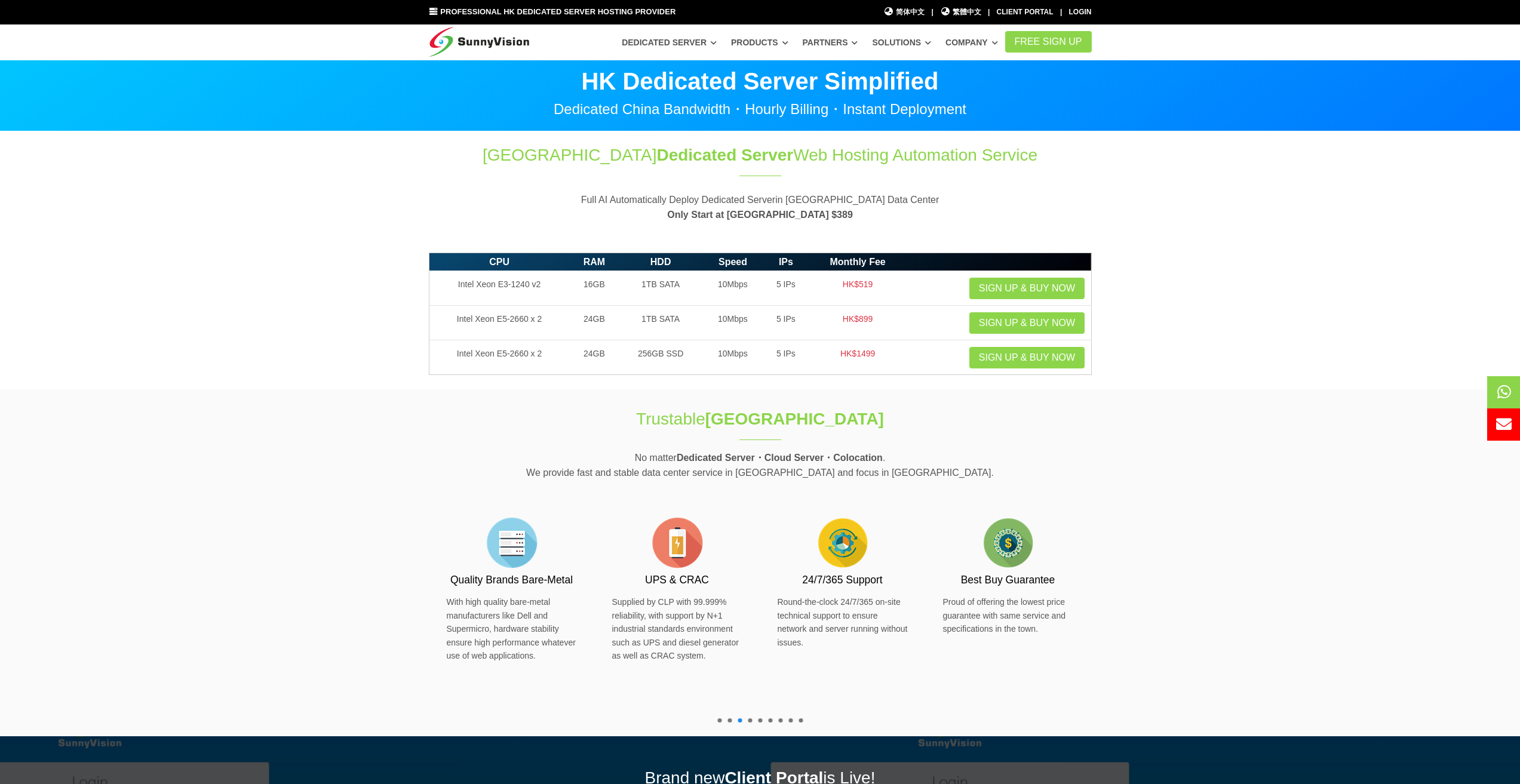
click at [354, 244] on section "Hong Kong Dedicated Server Web Hosting Automation Service Full AI Automatically…" at bounding box center [760, 189] width 1520 height 115
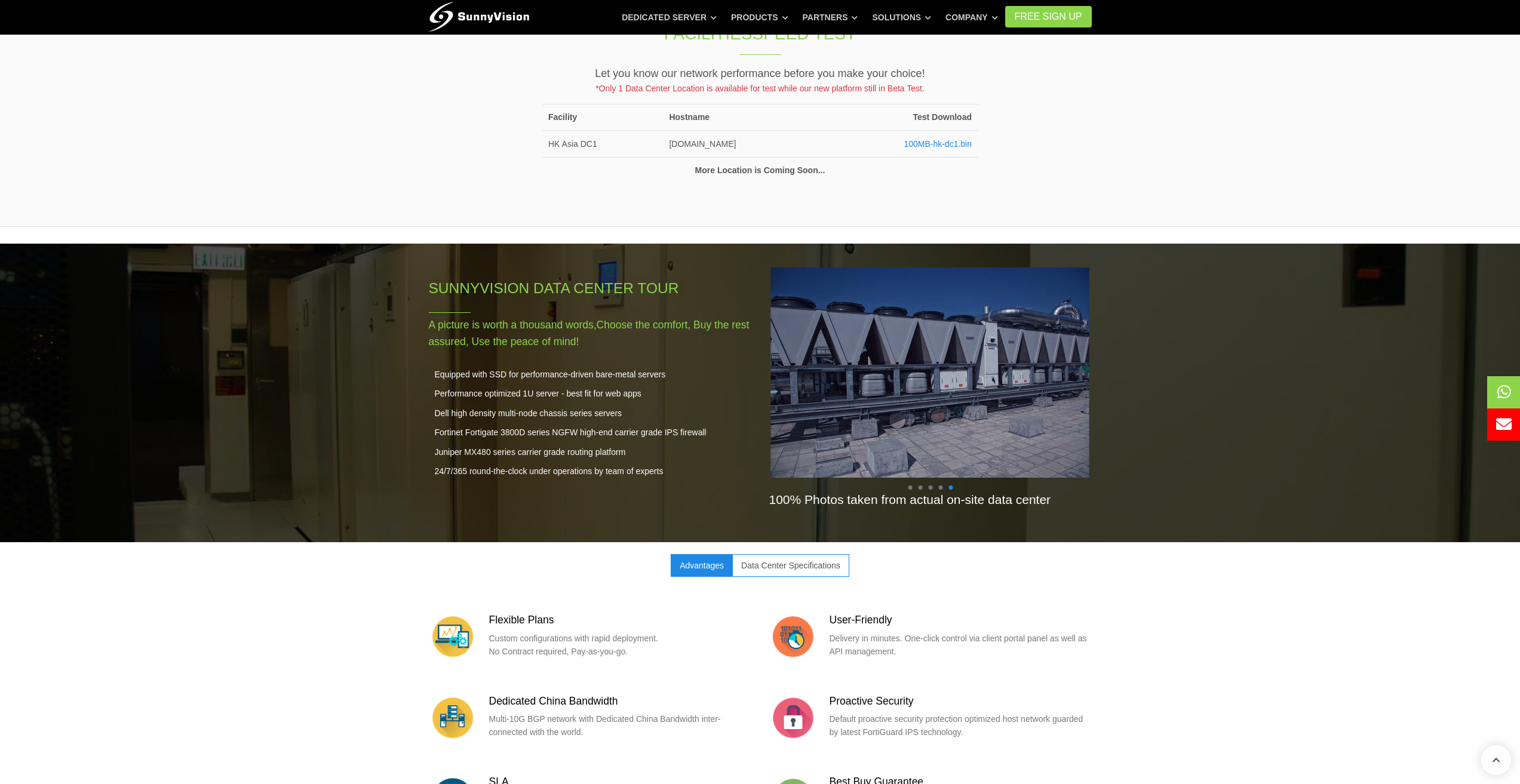
scroll to position [1075, 0]
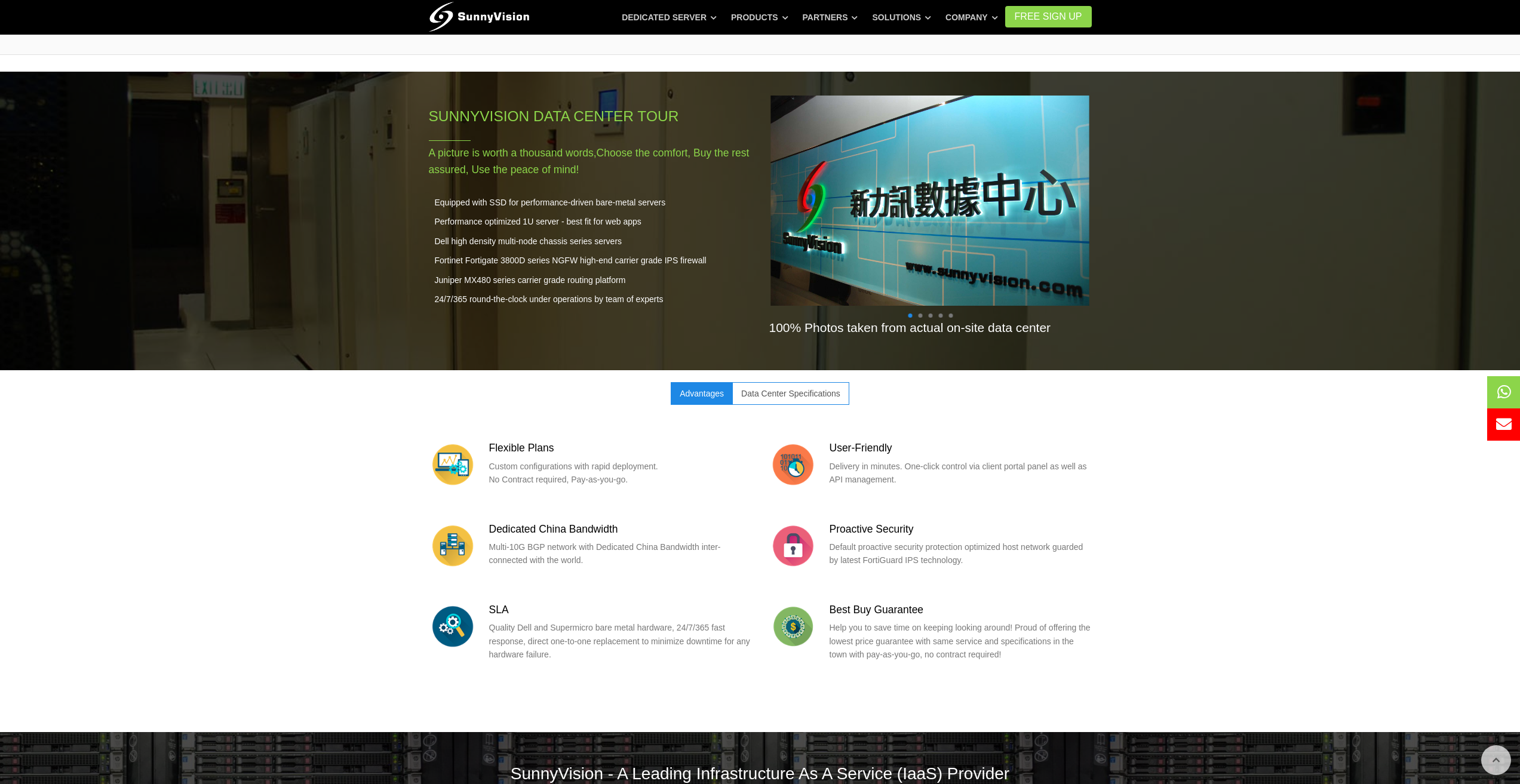
drag, startPoint x: 1042, startPoint y: 198, endPoint x: 1132, endPoint y: 203, distance: 90.1
click at [1117, 201] on section "SunnyVision Data Center Tour A picture is worth a thousand words,Choose the com…" at bounding box center [760, 220] width 1520 height 299
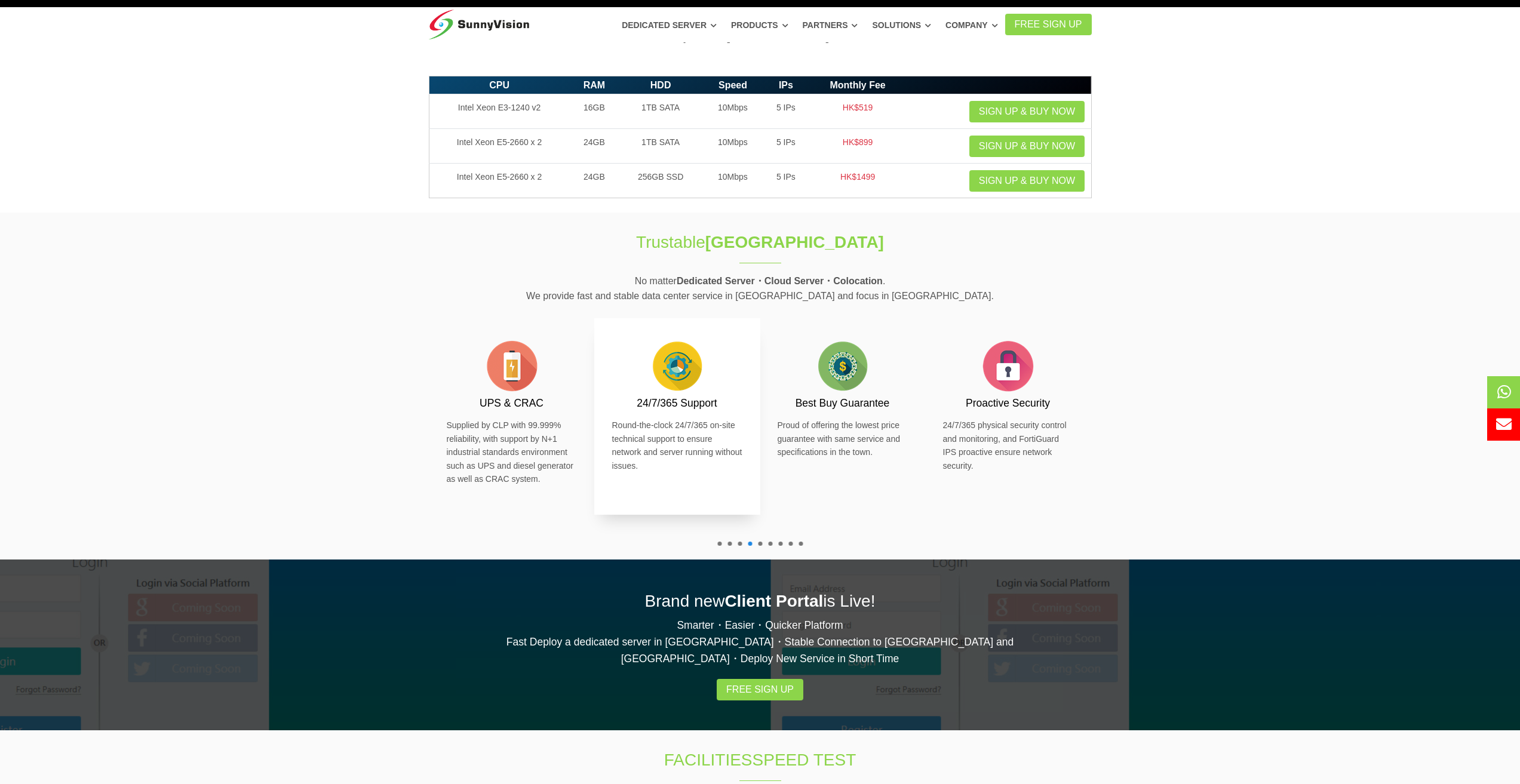
scroll to position [0, 0]
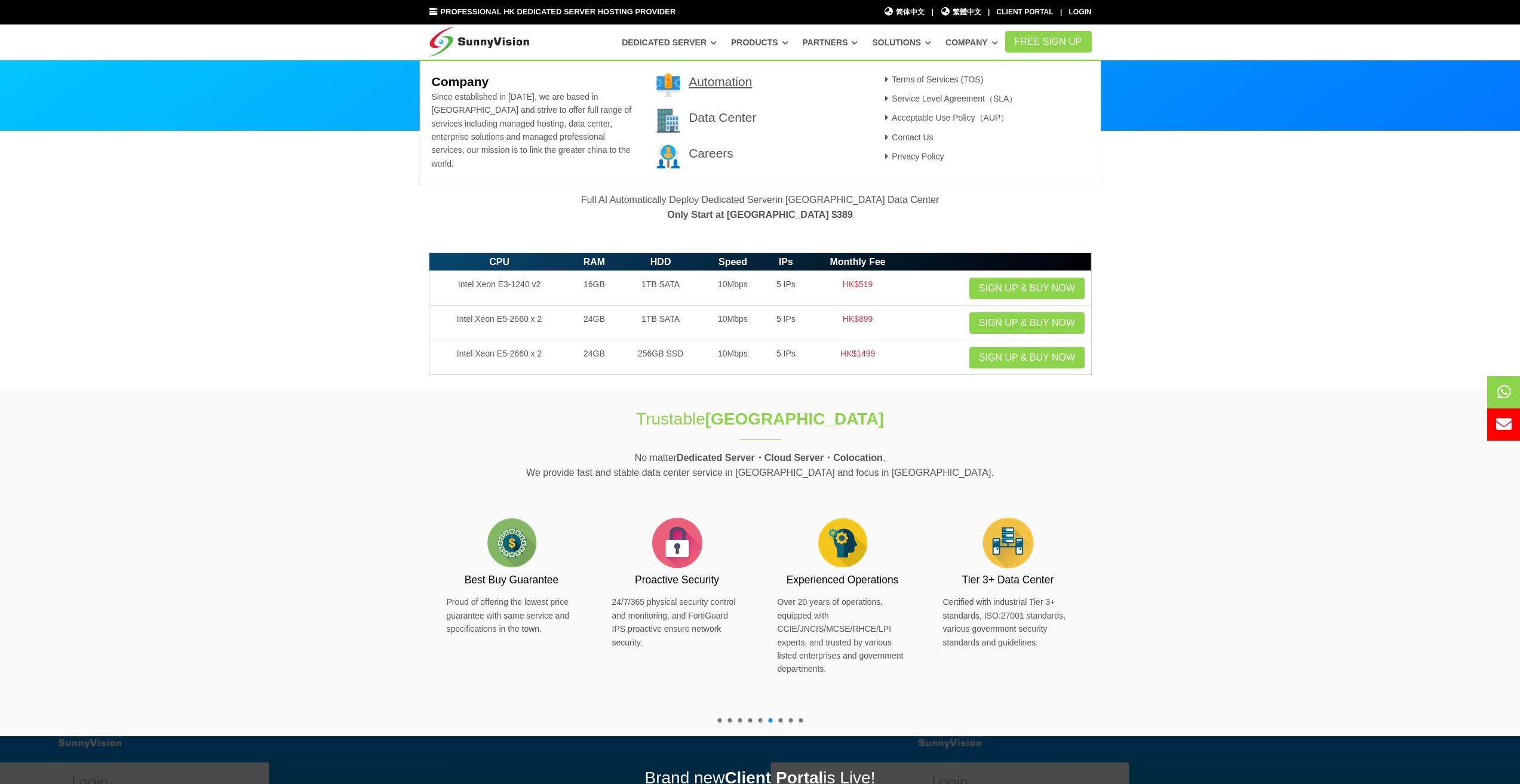
click at [732, 87] on link "Automation" at bounding box center [720, 81] width 64 height 13
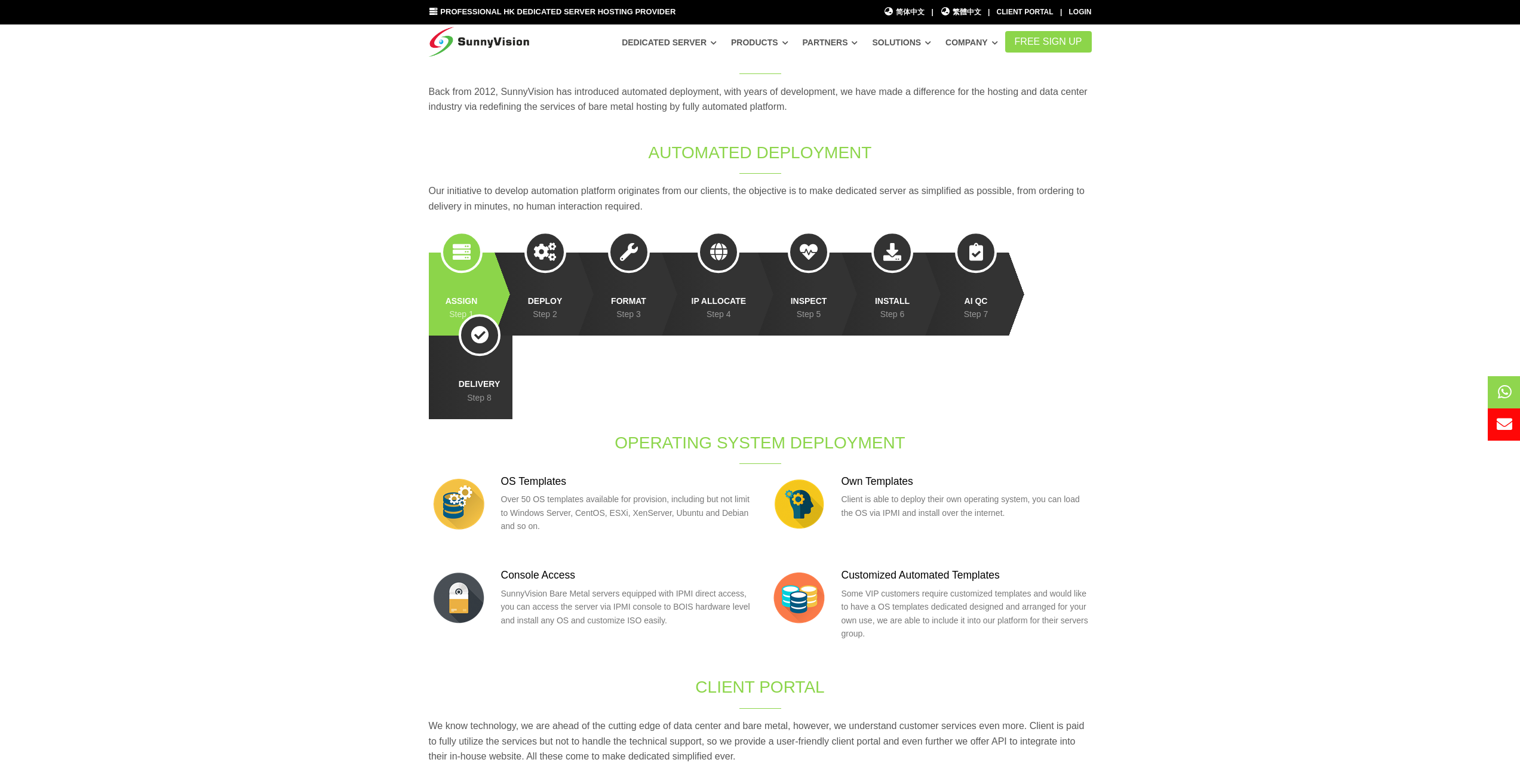
scroll to position [119, 0]
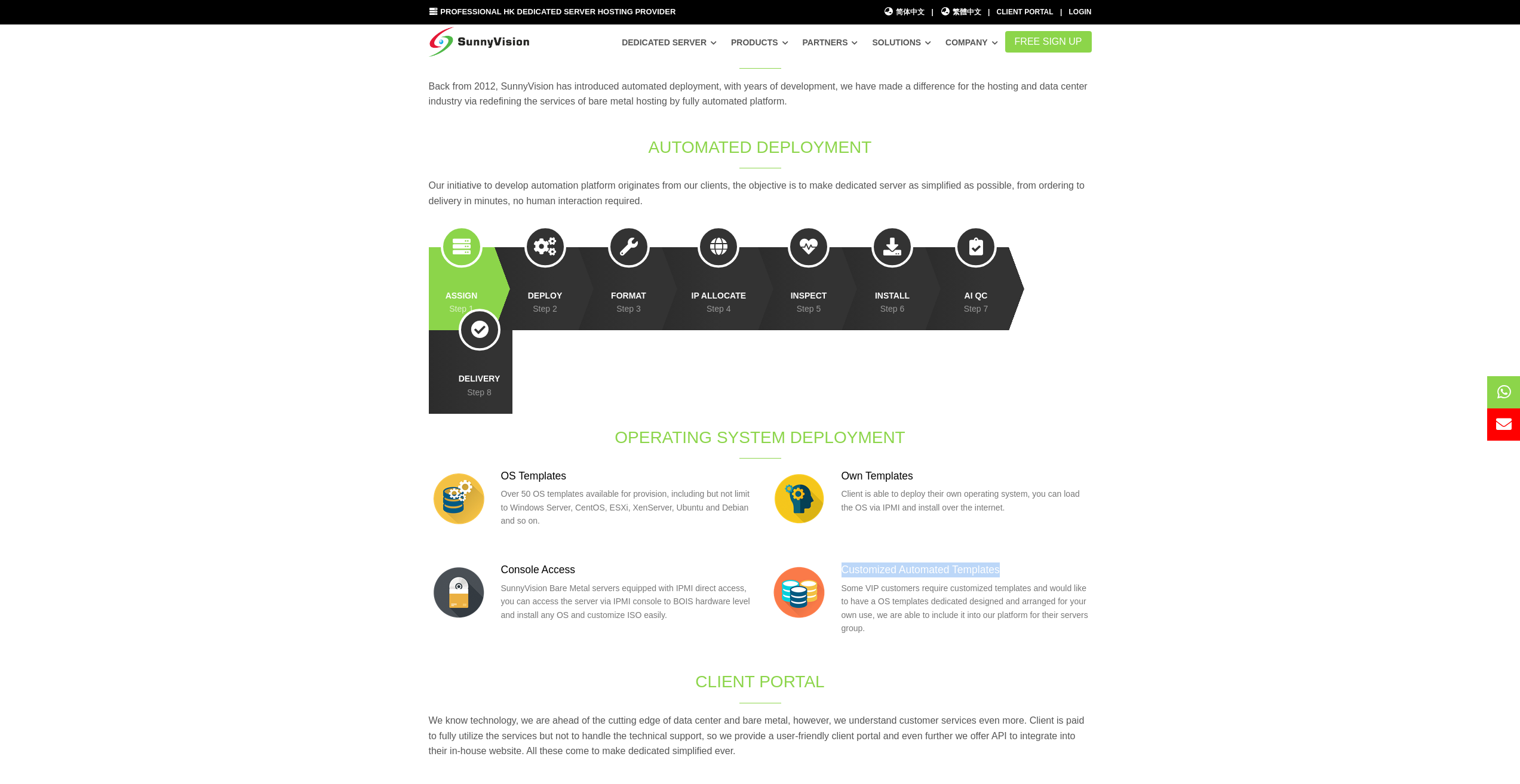
drag, startPoint x: 1023, startPoint y: 482, endPoint x: 838, endPoint y: 487, distance: 185.1
click at [838, 563] on div "Customized Automated Templates Some VIP customers require customized templates …" at bounding box center [930, 603] width 323 height 81
drag, startPoint x: 604, startPoint y: 486, endPoint x: 494, endPoint y: 482, distance: 110.1
click at [494, 563] on div "Console Access SunnyVision Bare Metal servers equipped with IPMI direct access,…" at bounding box center [590, 597] width 323 height 68
click at [586, 563] on h3 "Console Access" at bounding box center [627, 570] width 250 height 15
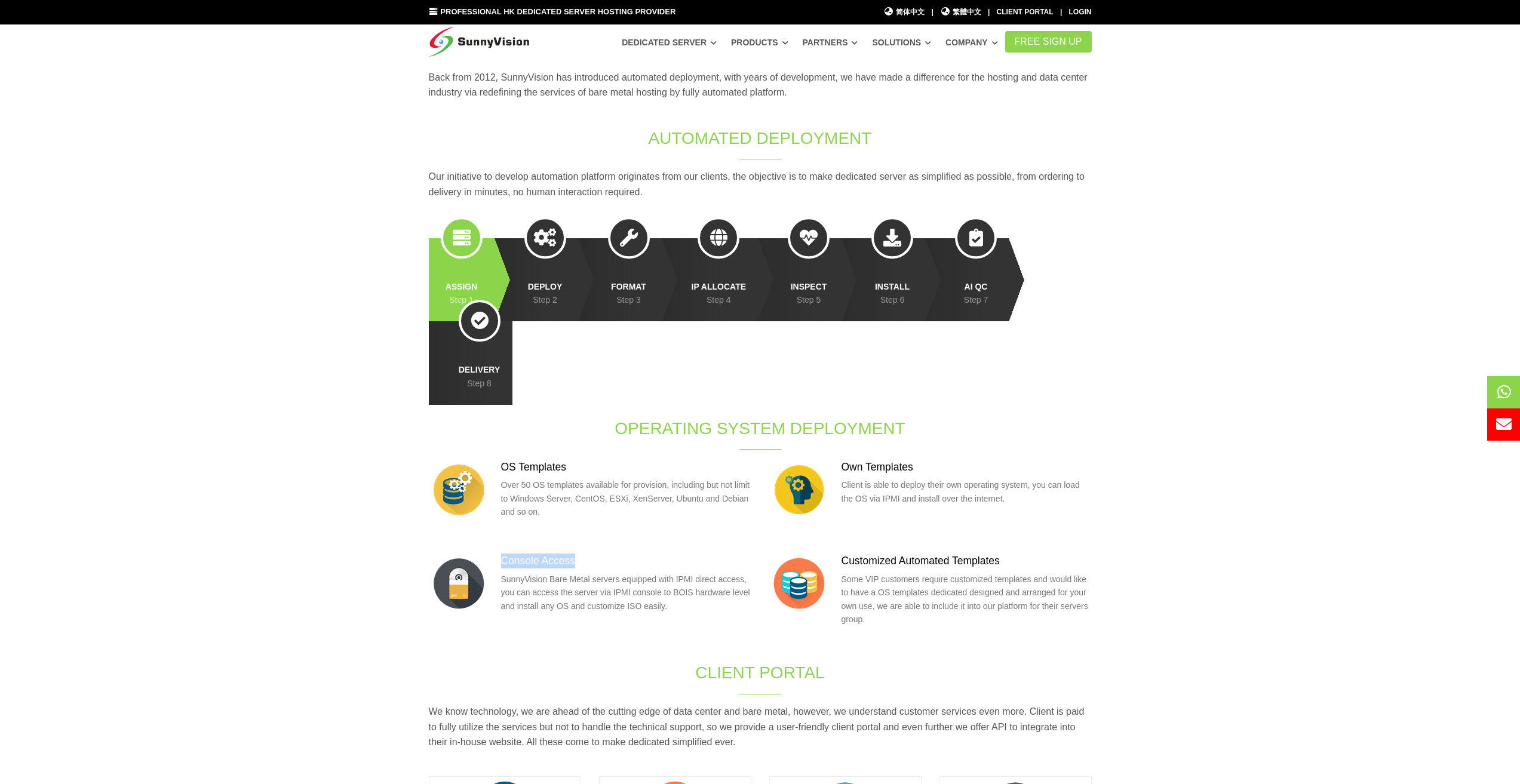
scroll to position [537, 0]
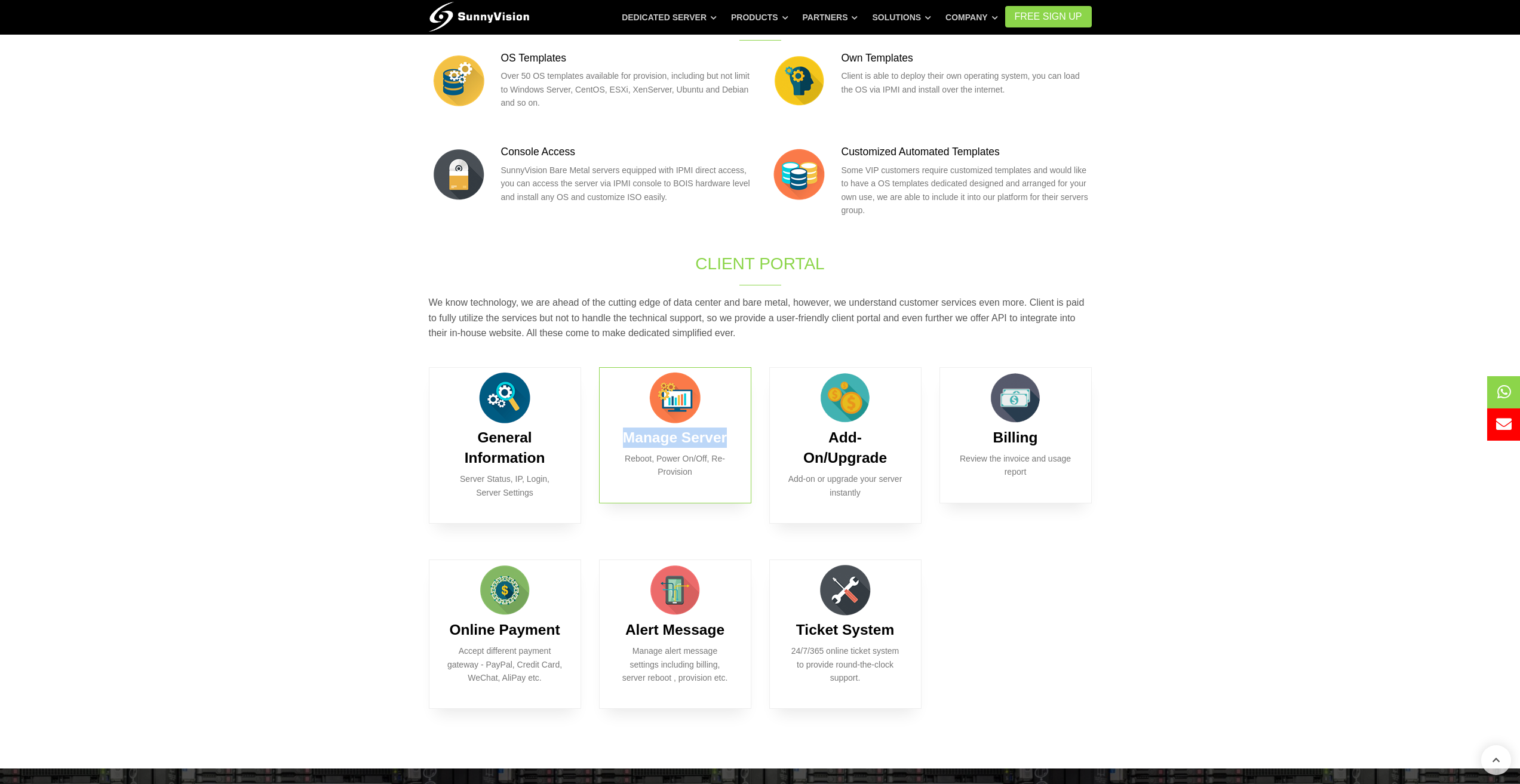
drag, startPoint x: 620, startPoint y: 357, endPoint x: 744, endPoint y: 358, distance: 124.0
click at [744, 367] on div "Manage Server Reboot, Power On/Off, Re-Provision" at bounding box center [675, 435] width 153 height 136
drag, startPoint x: 812, startPoint y: 367, endPoint x: 913, endPoint y: 385, distance: 102.6
click at [913, 385] on div "Add-On/Upgrade Add-on or upgrade your server instantly" at bounding box center [845, 446] width 153 height 157
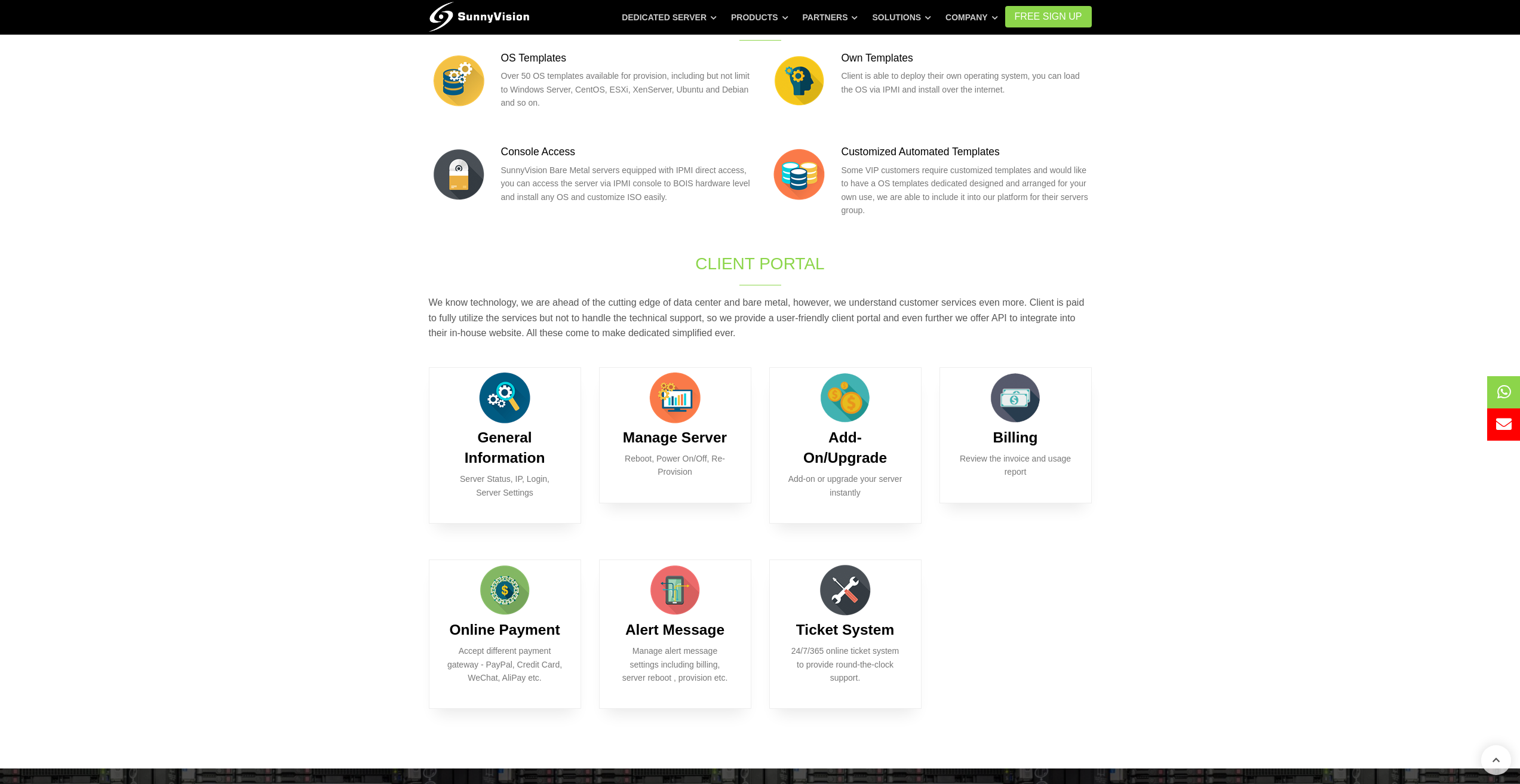
click at [1294, 482] on section "Origin of Automation Back from 2012, SunnyVision has introduced automated deplo…" at bounding box center [760, 181] width 1520 height 1175
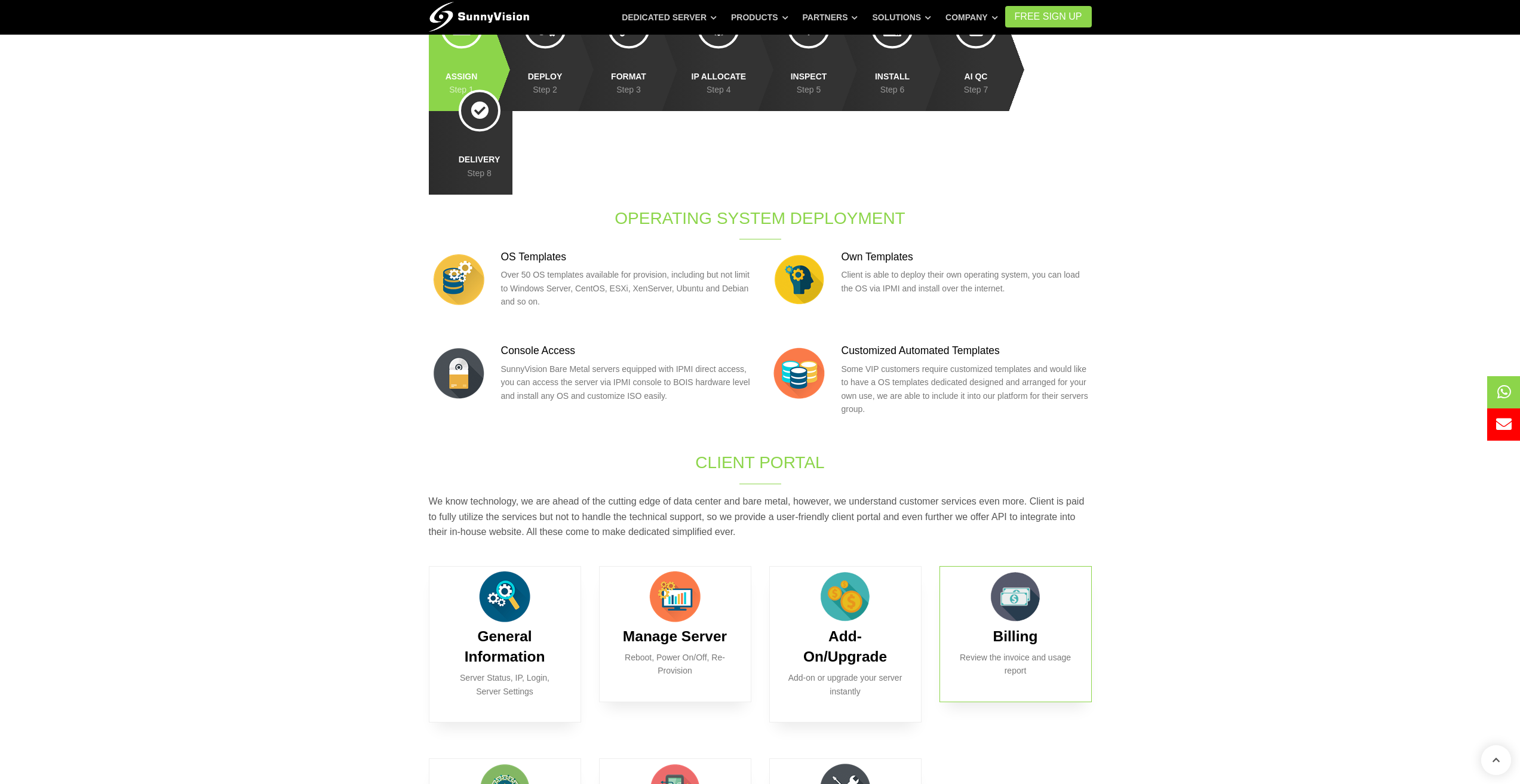
scroll to position [119, 0]
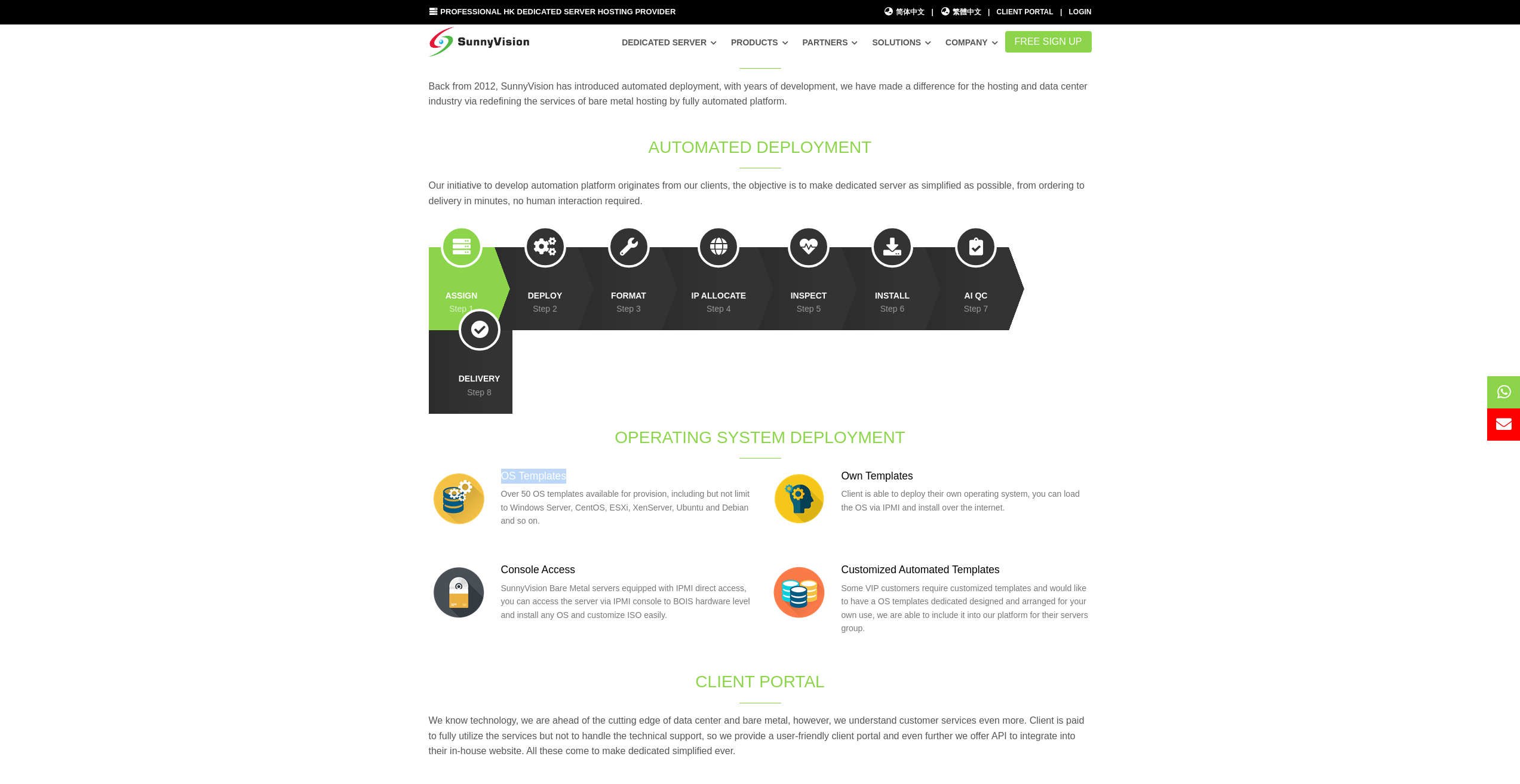
drag, startPoint x: 504, startPoint y: 391, endPoint x: 646, endPoint y: 391, distance: 142.0
click at [646, 469] on h3 "OS Templates" at bounding box center [627, 476] width 250 height 15
drag, startPoint x: 504, startPoint y: 408, endPoint x: 622, endPoint y: 423, distance: 118.9
click at [622, 487] on p "Over 50 OS templates available for provision, including but not limit to Window…" at bounding box center [627, 507] width 250 height 40
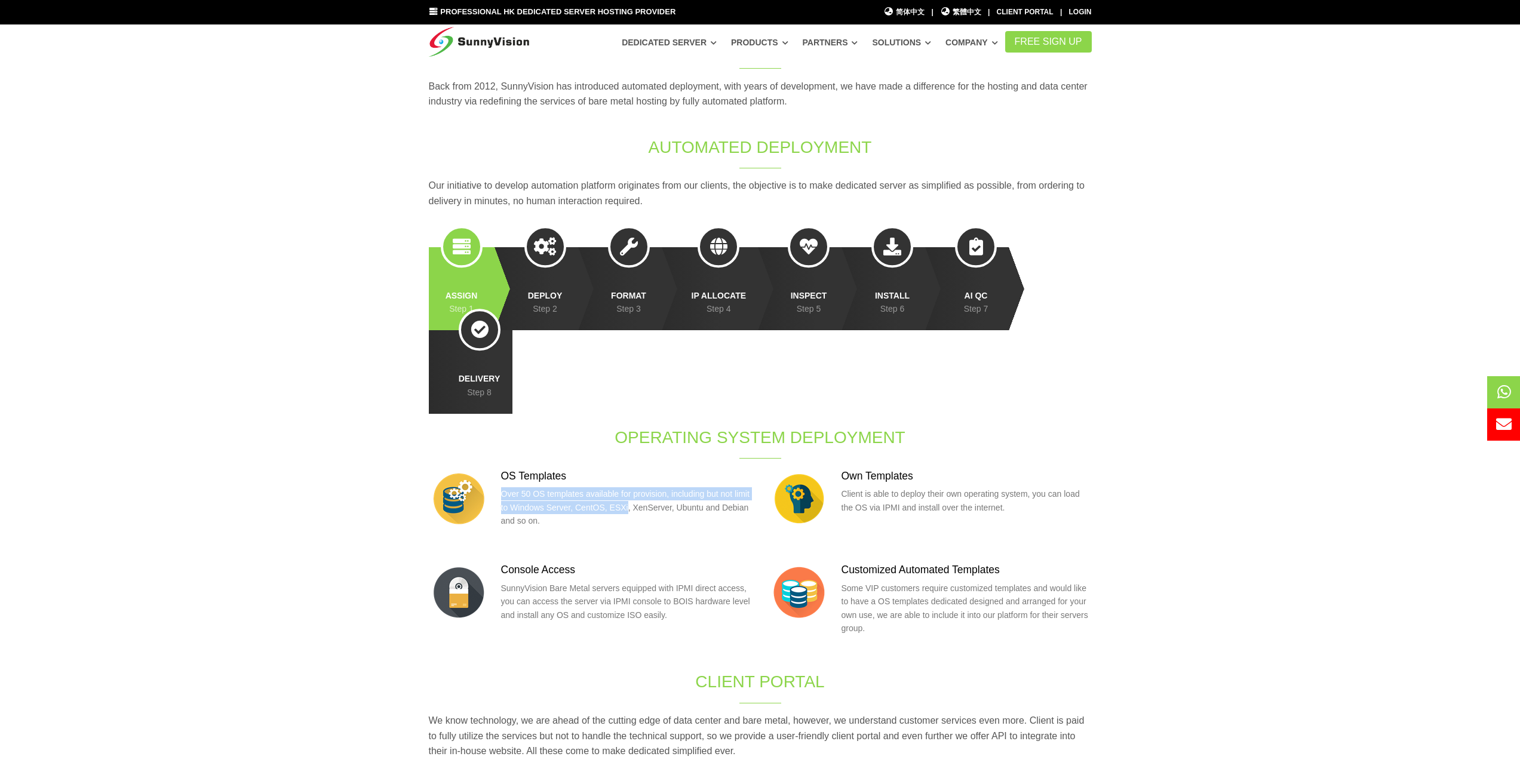
click at [622, 487] on p "Over 50 OS templates available for provision, including but not limit to Window…" at bounding box center [627, 507] width 250 height 40
drag, startPoint x: 845, startPoint y: 389, endPoint x: 929, endPoint y: 389, distance: 84.0
click at [929, 469] on h3 "Own Templates" at bounding box center [967, 476] width 250 height 15
drag, startPoint x: 1062, startPoint y: 421, endPoint x: 893, endPoint y: 416, distance: 169.1
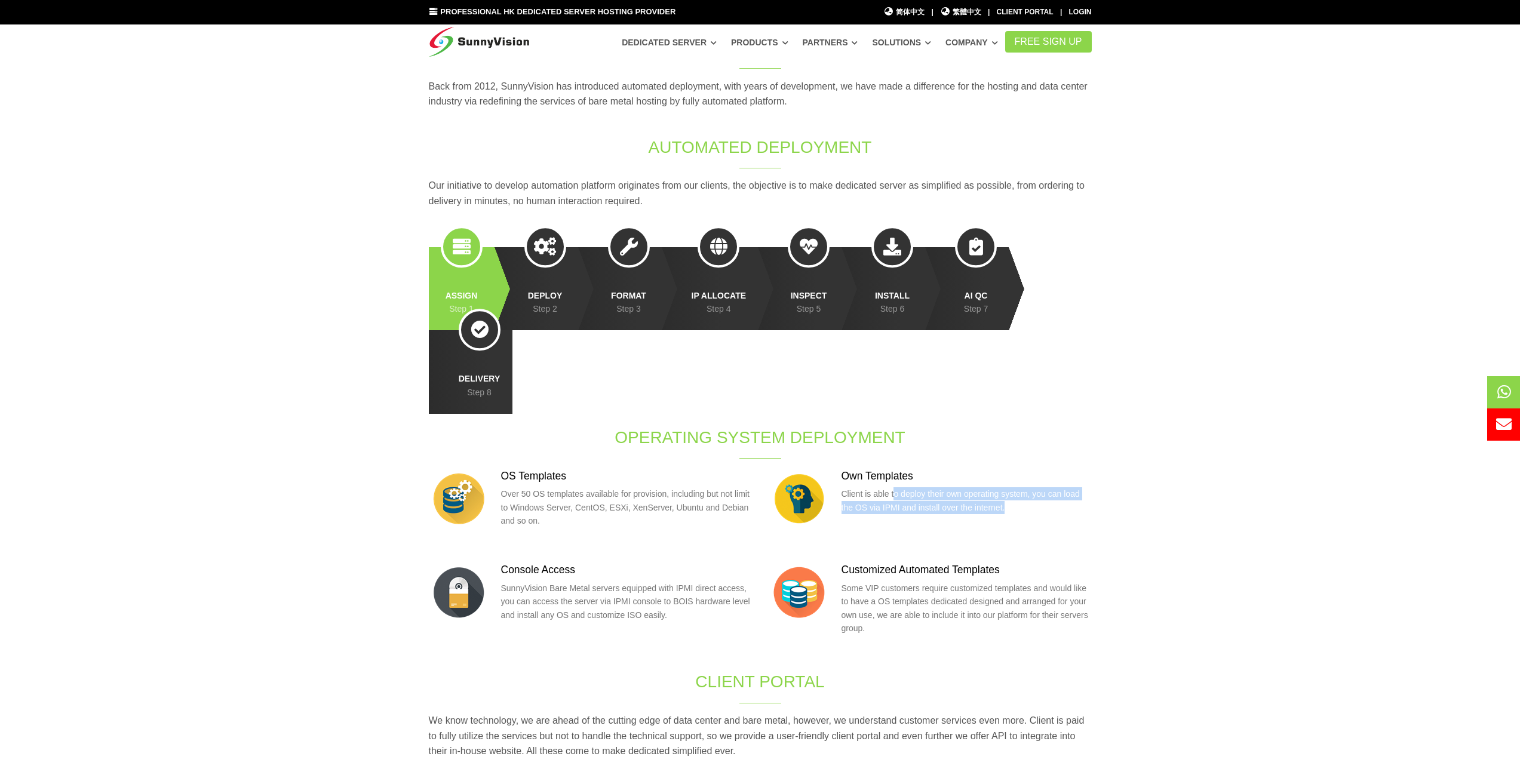
click at [893, 487] on p "Client is able to deploy their own operating system, you can load the OS via IP…" at bounding box center [967, 501] width 250 height 27
drag, startPoint x: 672, startPoint y: 504, endPoint x: 744, endPoint y: 509, distance: 72.2
click at [744, 582] on p "SunnyVision Bare Metal servers equipped with IPMI direct access, you can access…" at bounding box center [627, 602] width 250 height 40
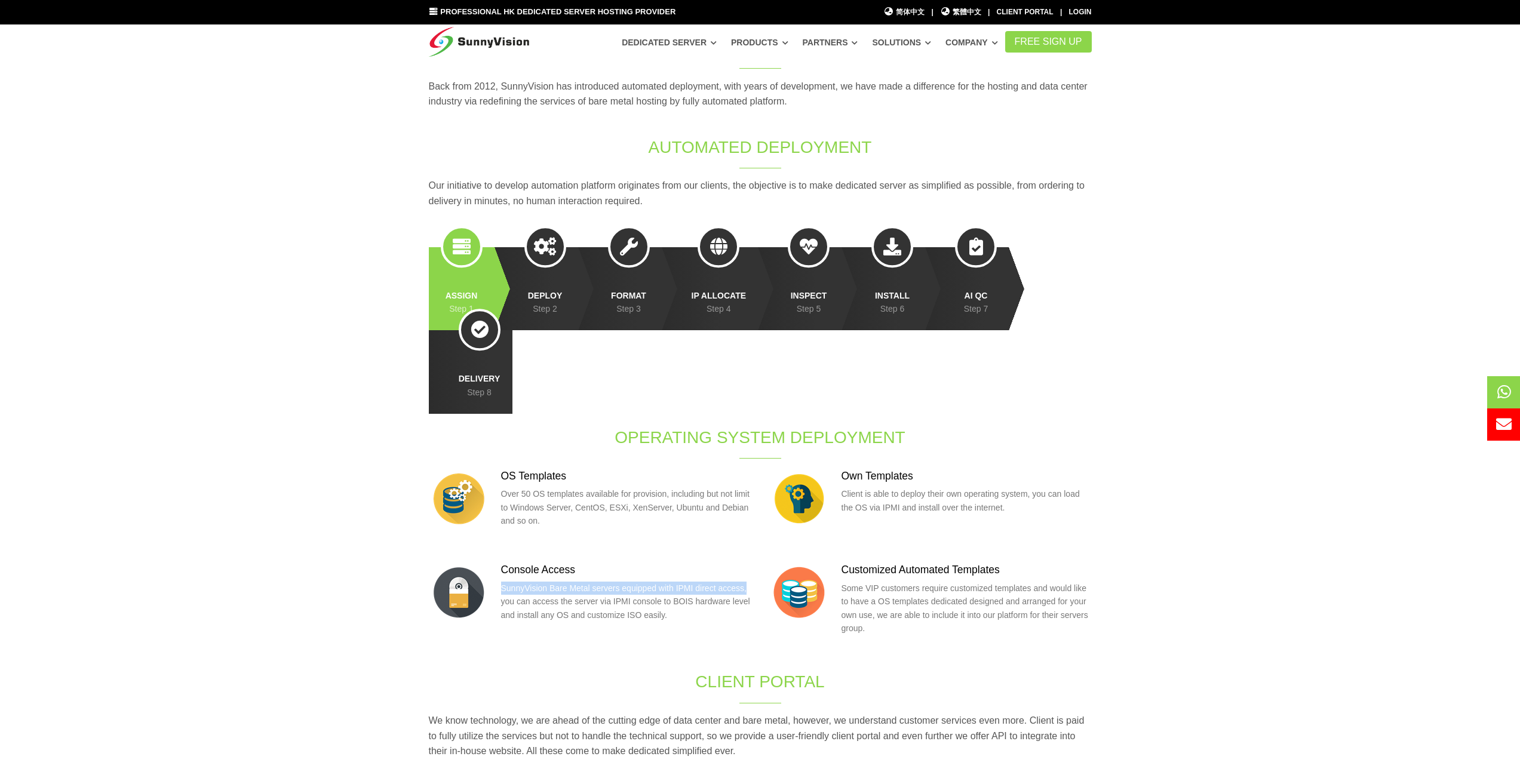
drag, startPoint x: 744, startPoint y: 509, endPoint x: 504, endPoint y: 507, distance: 240.0
click at [504, 582] on p "SunnyVision Bare Metal servers equipped with IPMI direct access, you can access…" at bounding box center [627, 602] width 250 height 40
click at [503, 582] on p "SunnyVision Bare Metal servers equipped with IPMI direct access, you can access…" at bounding box center [627, 602] width 250 height 40
drag, startPoint x: 539, startPoint y: 518, endPoint x: 687, endPoint y: 523, distance: 148.1
click at [687, 582] on p "SunnyVision Bare Metal servers equipped with IPMI direct access, you can access…" at bounding box center [627, 602] width 250 height 40
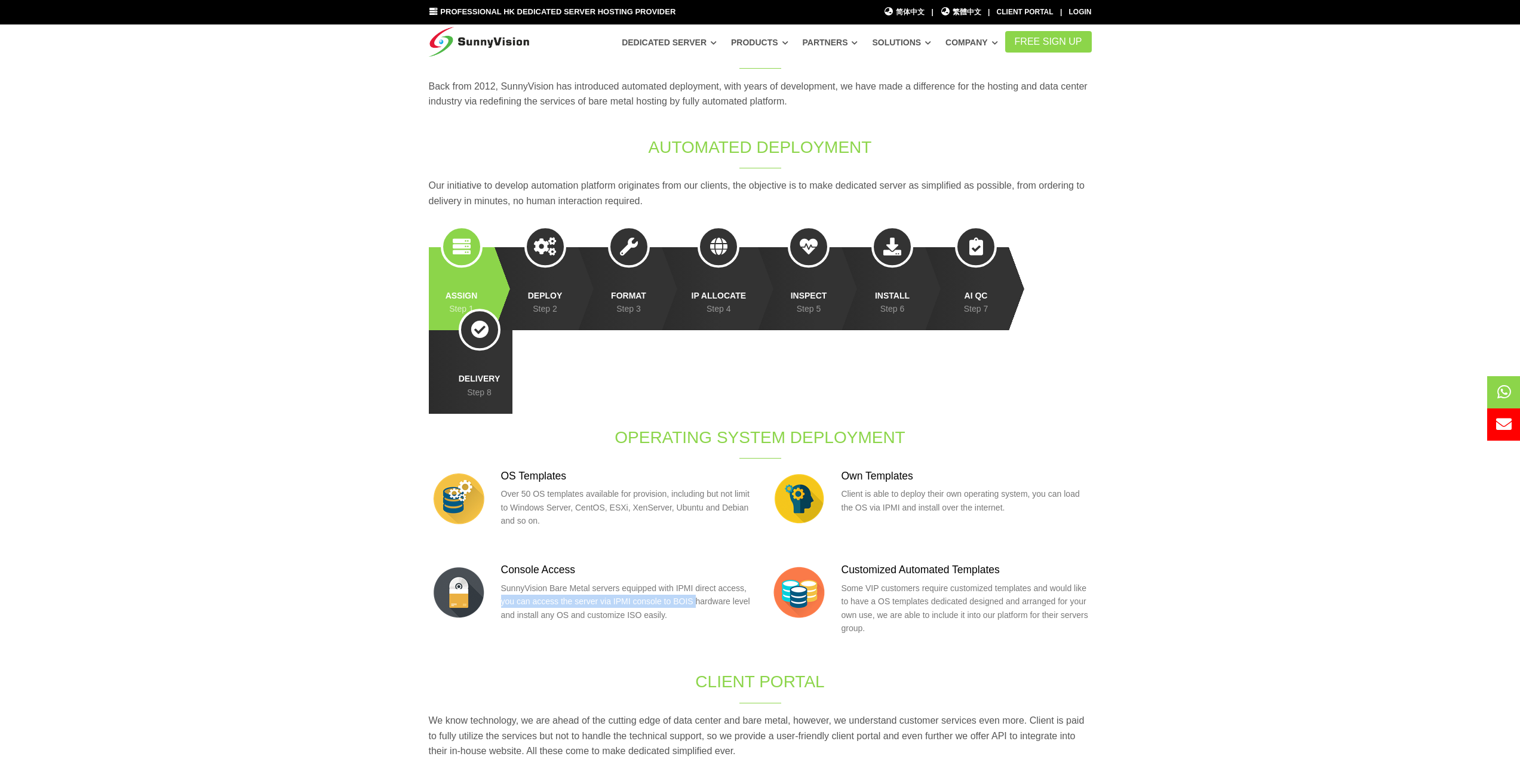
click at [687, 582] on p "SunnyVision Bare Metal servers equipped with IPMI direct access, you can access…" at bounding box center [627, 602] width 250 height 40
drag, startPoint x: 744, startPoint y: 523, endPoint x: 486, endPoint y: 514, distance: 258.2
click at [486, 563] on div "Console Access SunnyVision Bare Metal servers equipped with IPMI direct access,…" at bounding box center [590, 597] width 323 height 68
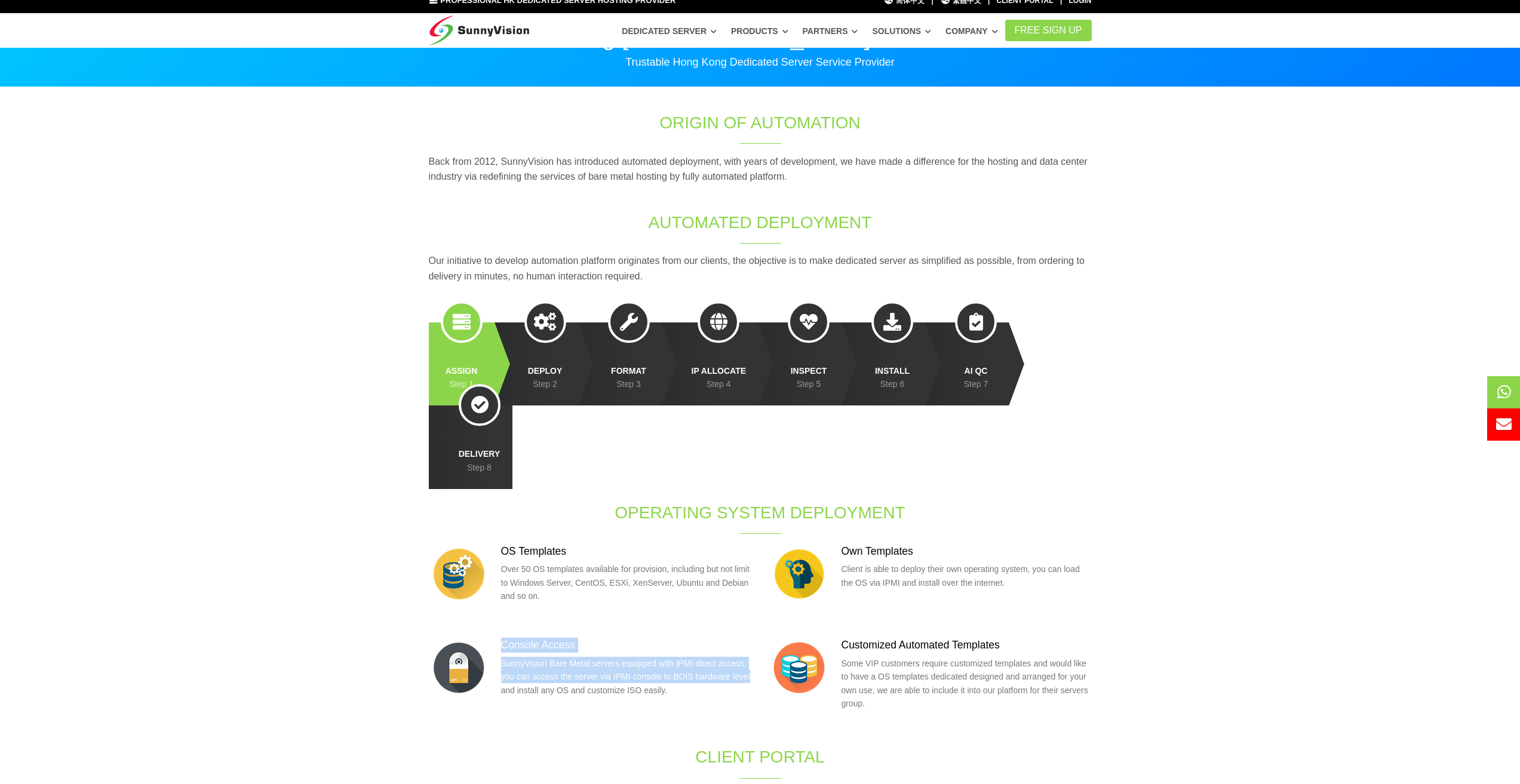
scroll to position [0, 0]
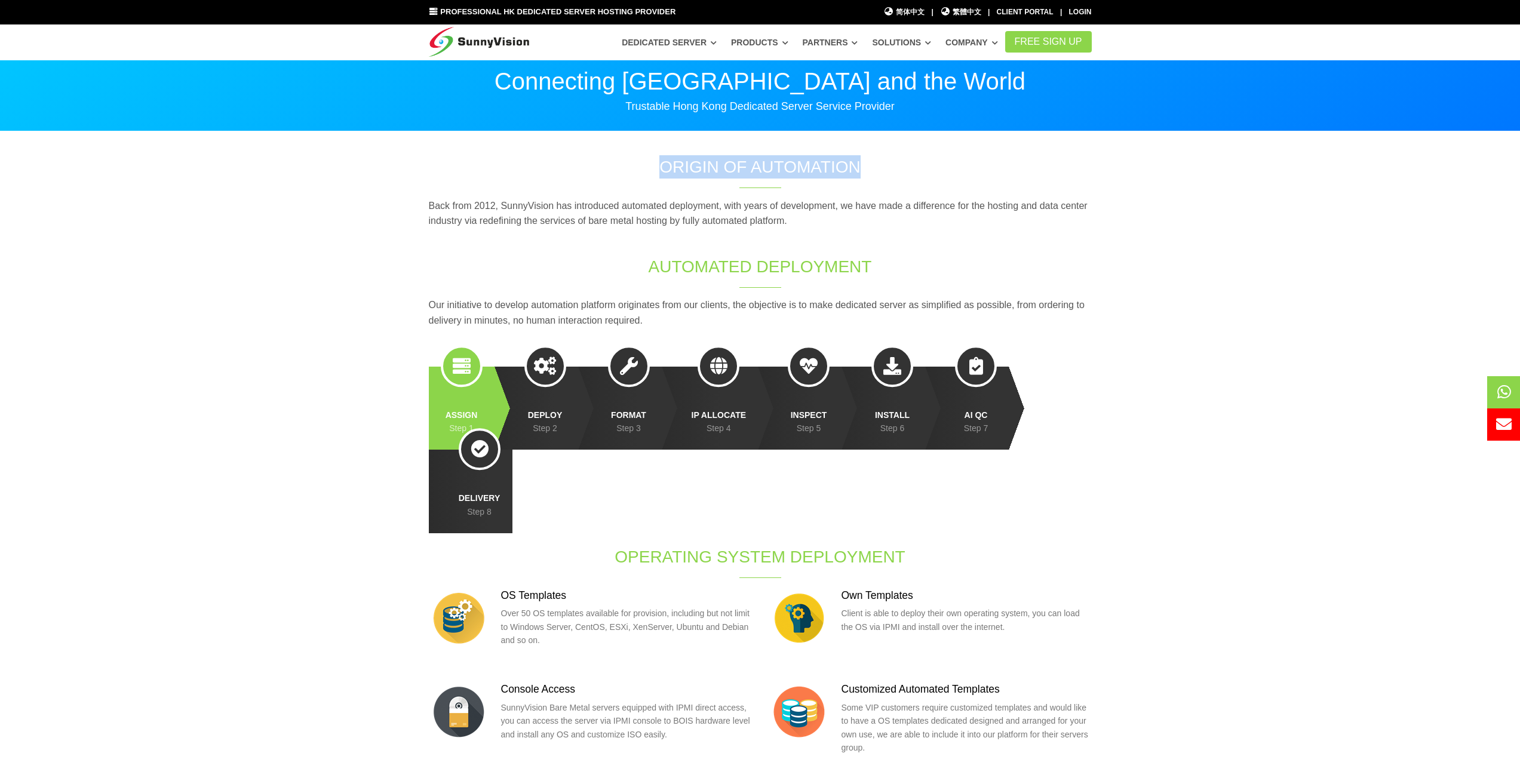
drag, startPoint x: 668, startPoint y: 165, endPoint x: 961, endPoint y: 184, distance: 293.6
click at [961, 184] on div "Origin of Automation Back from 2012, SunnyVision has introduced automated deplo…" at bounding box center [760, 719] width 681 height 1127
